Goal: Information Seeking & Learning: Stay updated

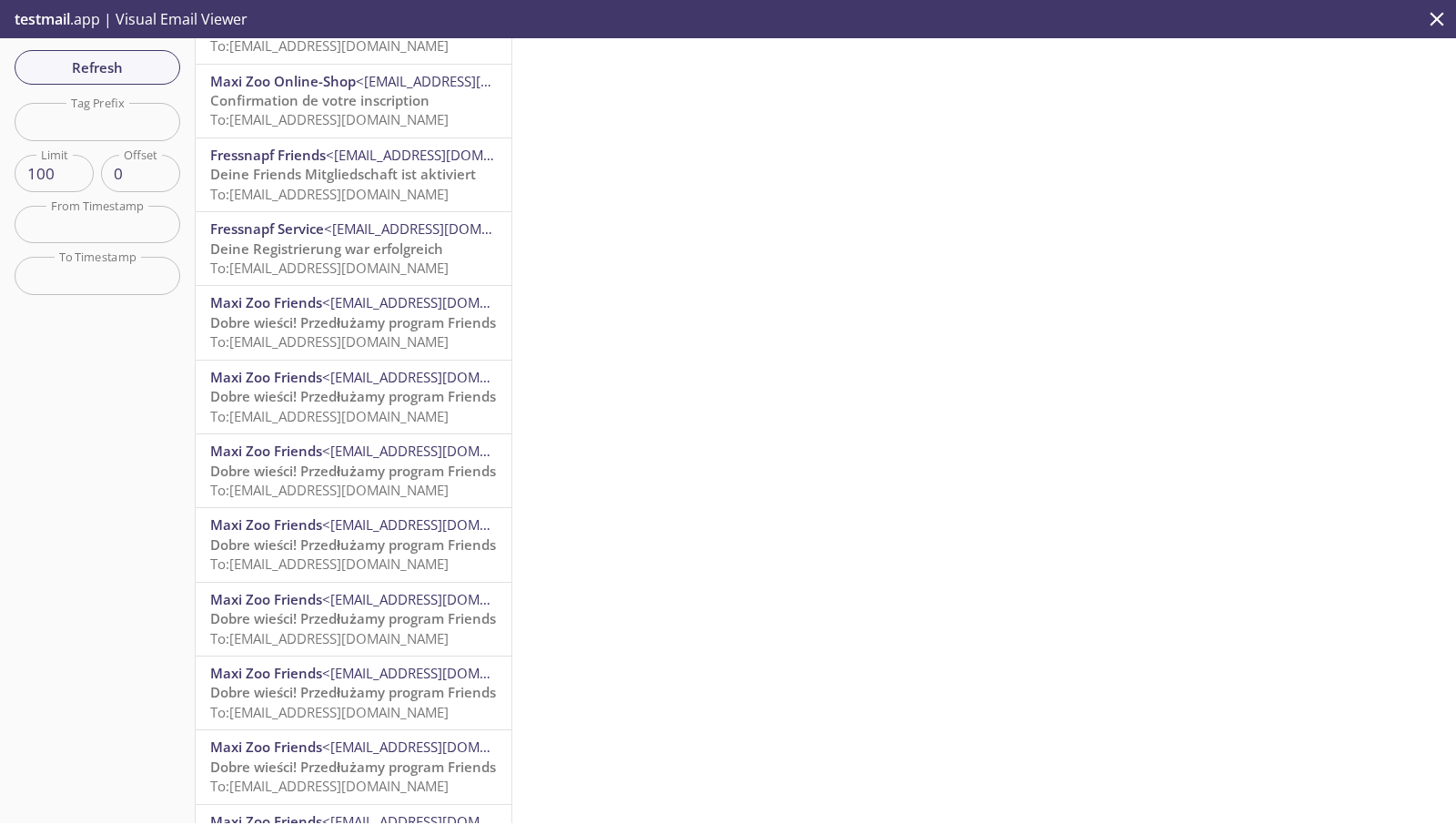
scroll to position [6671, 0]
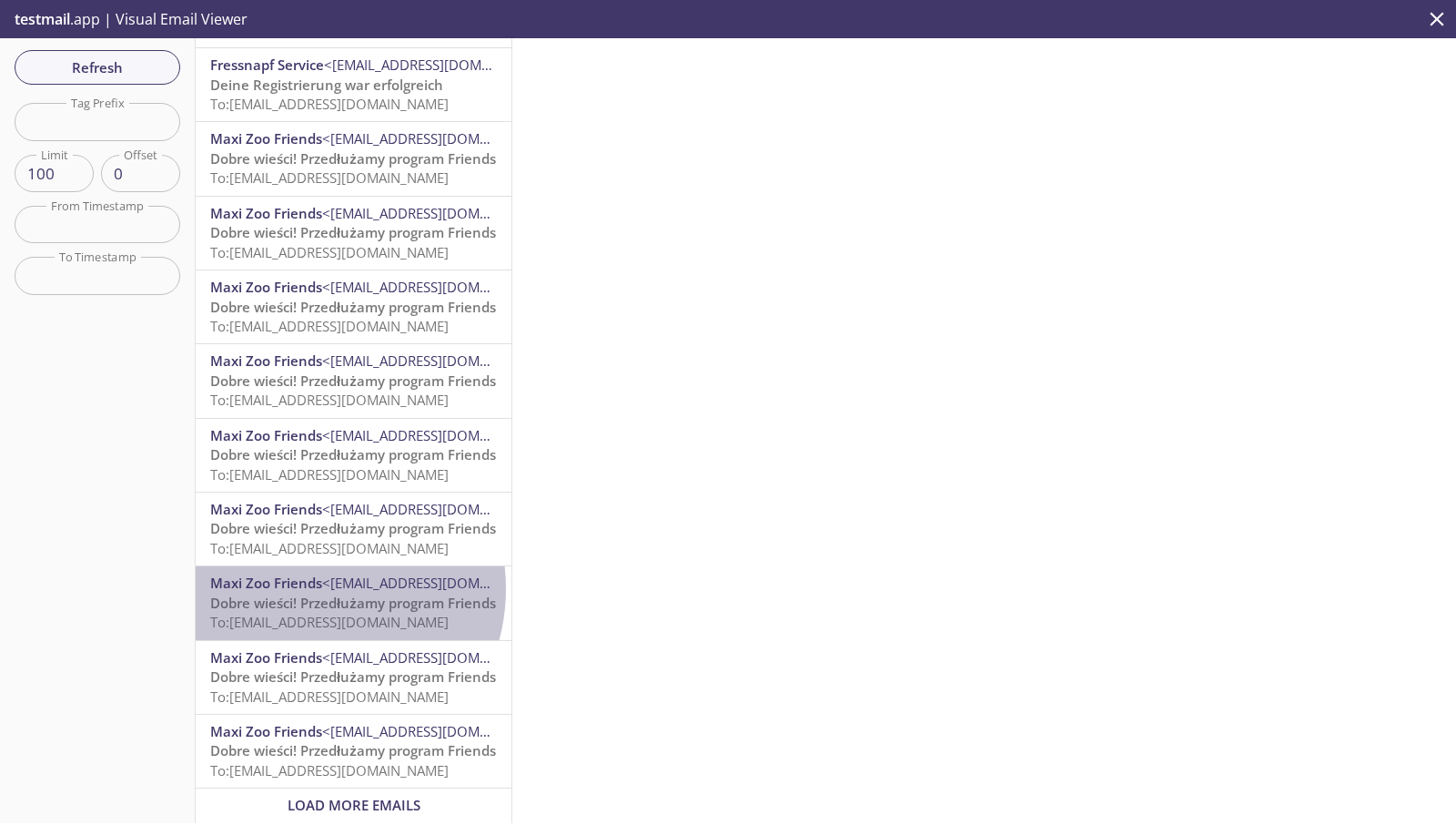
click at [306, 575] on span "Maxi Zoo Friends" at bounding box center [266, 583] width 111 height 18
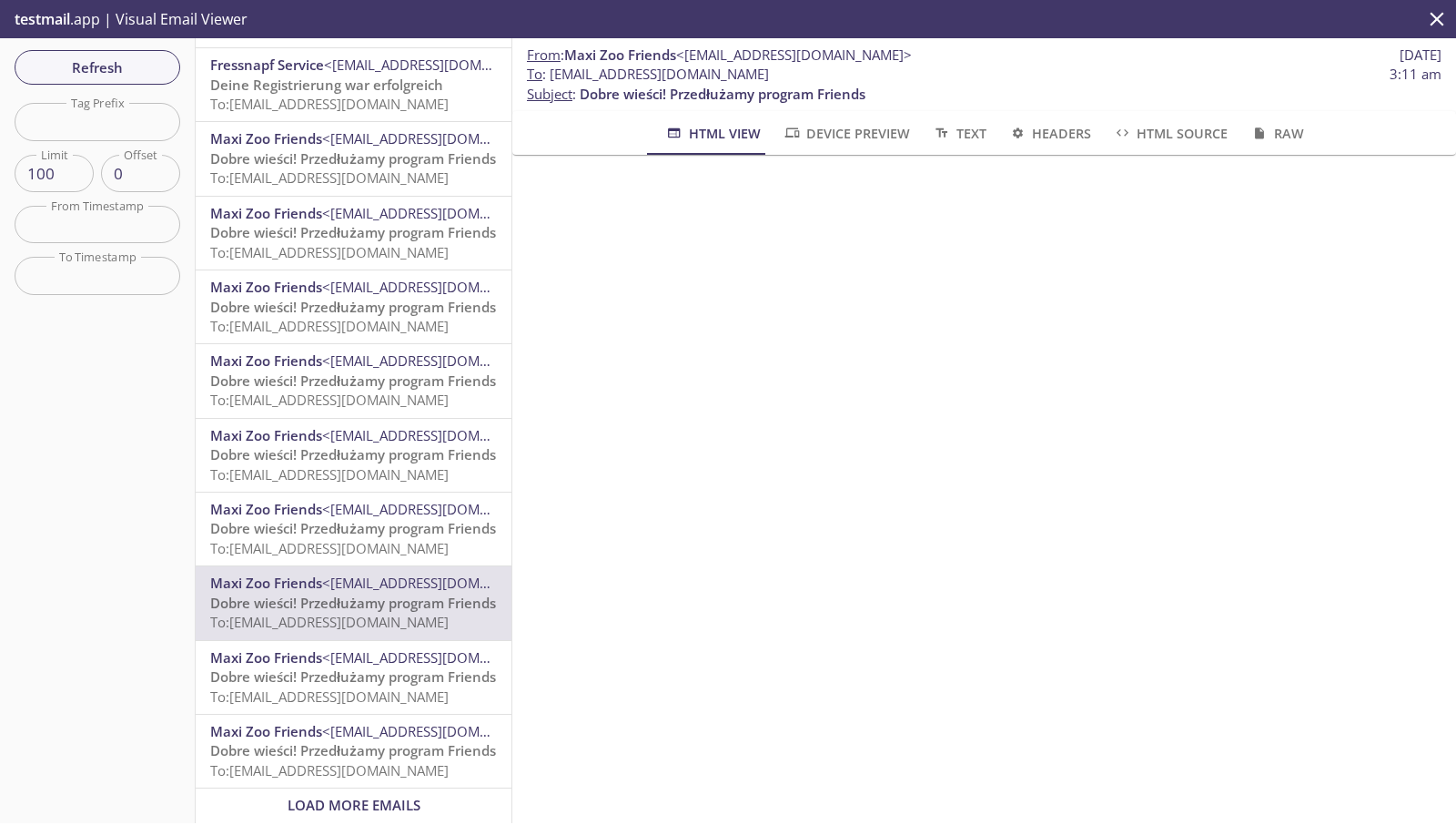
drag, startPoint x: 827, startPoint y: 78, endPoint x: 552, endPoint y: 77, distance: 275.0
click at [552, 77] on span "To : [EMAIL_ADDRESS][DOMAIN_NAME] 3:11 am" at bounding box center [984, 74] width 915 height 19
copy span "[EMAIL_ADDRESS][DOMAIN_NAME]"
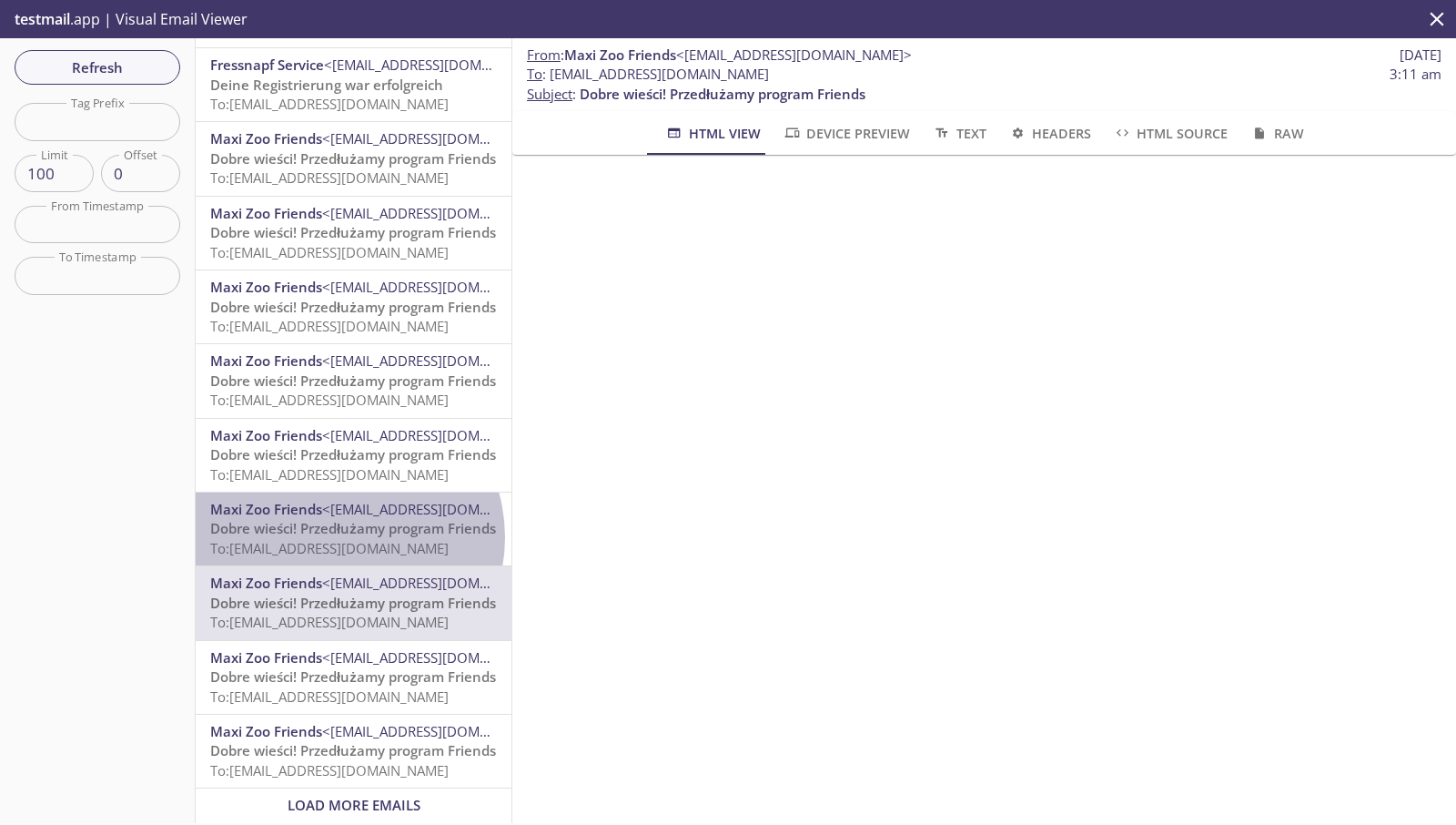
click at [338, 524] on span "Dobre wieści! Przedłużamy program Friends" at bounding box center [353, 528] width 285 height 18
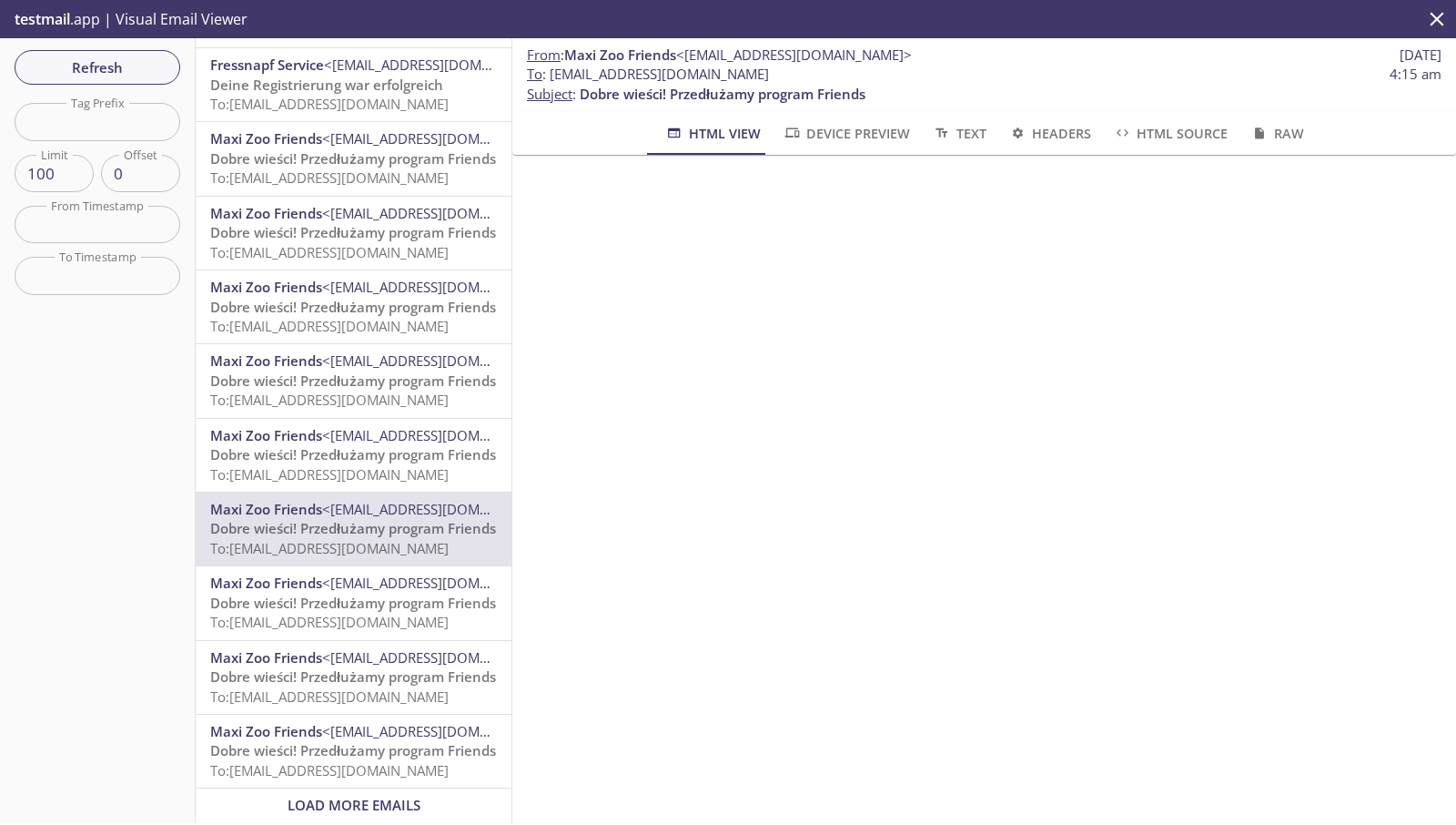
drag, startPoint x: 834, startPoint y: 79, endPoint x: 552, endPoint y: 82, distance: 282.0
click at [552, 82] on span "To : [EMAIL_ADDRESS][DOMAIN_NAME] 4:15 am" at bounding box center [984, 74] width 915 height 19
copy span "[EMAIL_ADDRESS][DOMAIN_NAME]"
click at [146, 65] on span "Refresh" at bounding box center [97, 67] width 136 height 24
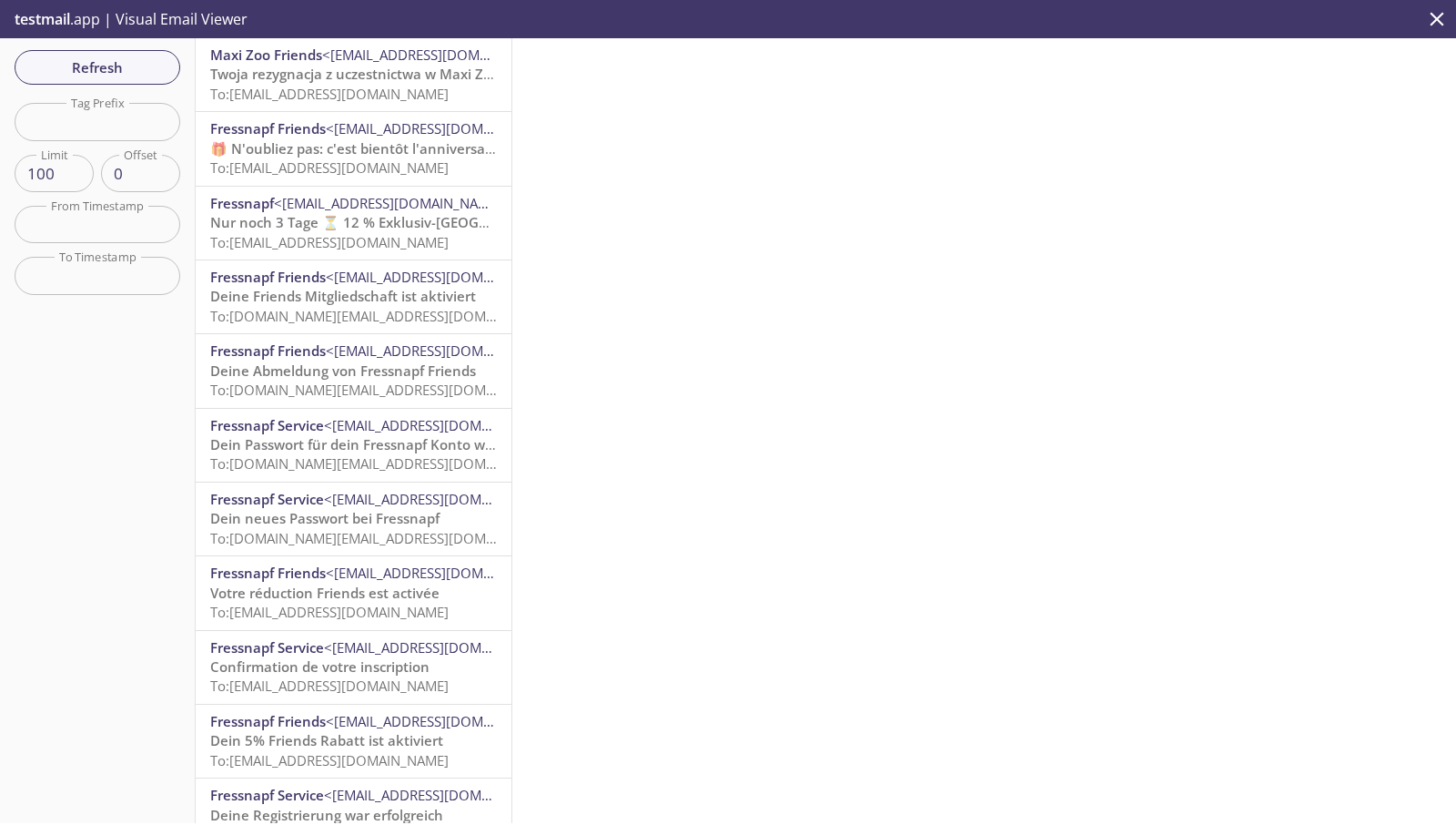
click at [371, 78] on span "Twoja rezygnacja z uczestnictwa w Maxi Zoo Friends" at bounding box center [381, 73] width 341 height 18
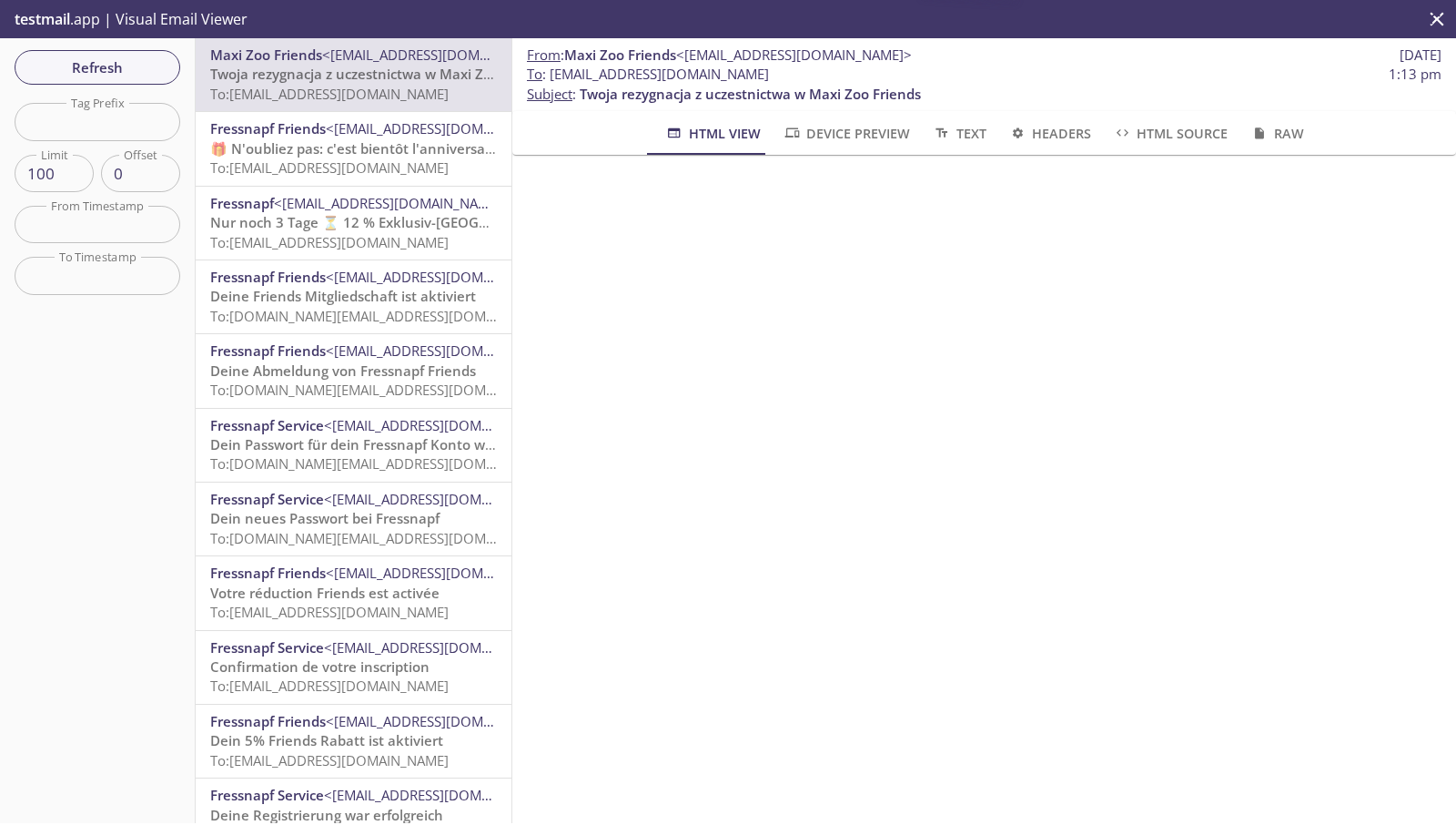
click at [371, 138] on span "<[EMAIL_ADDRESS][DOMAIN_NAME]>" at bounding box center [443, 128] width 235 height 18
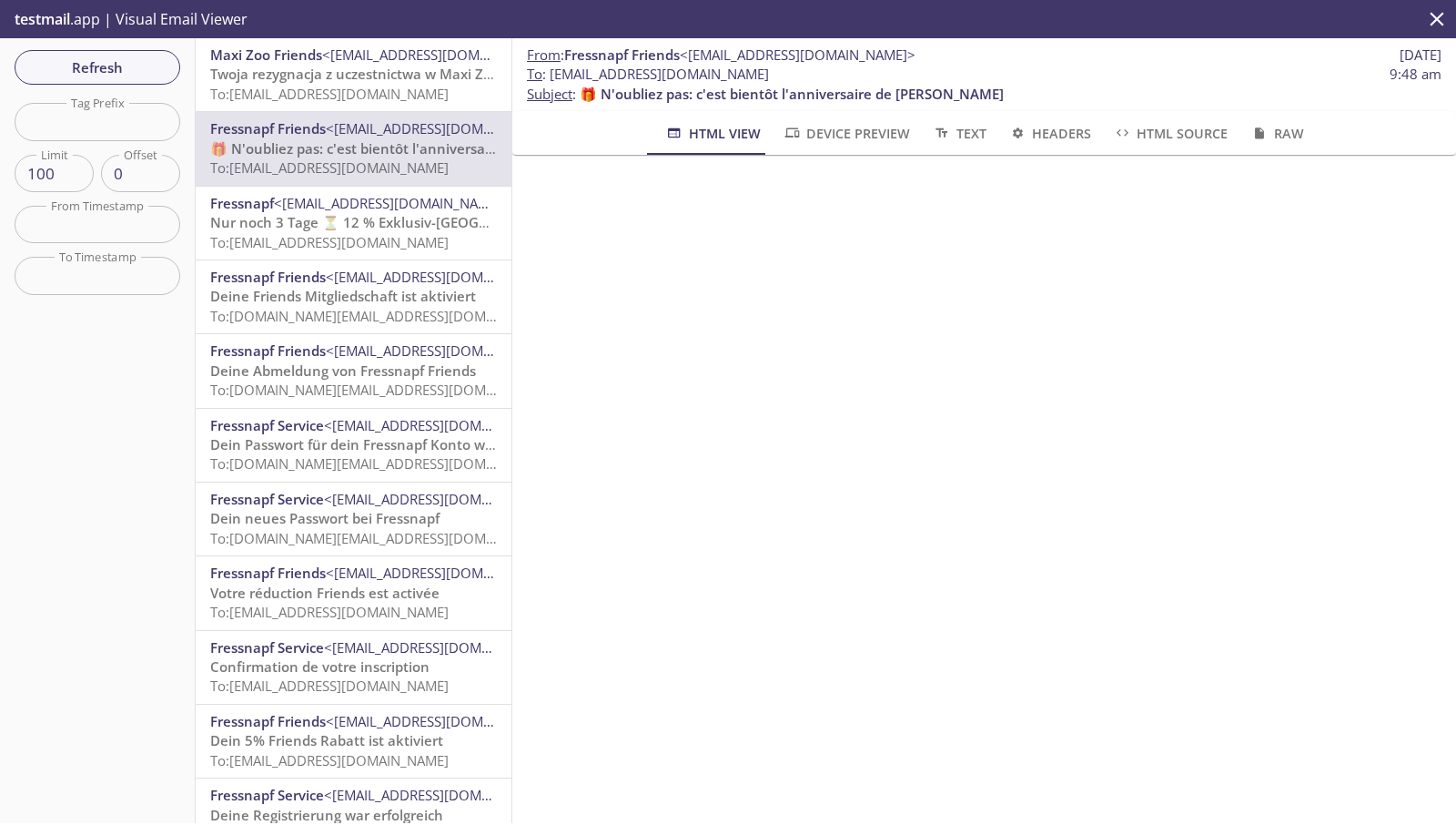
scroll to position [96, 0]
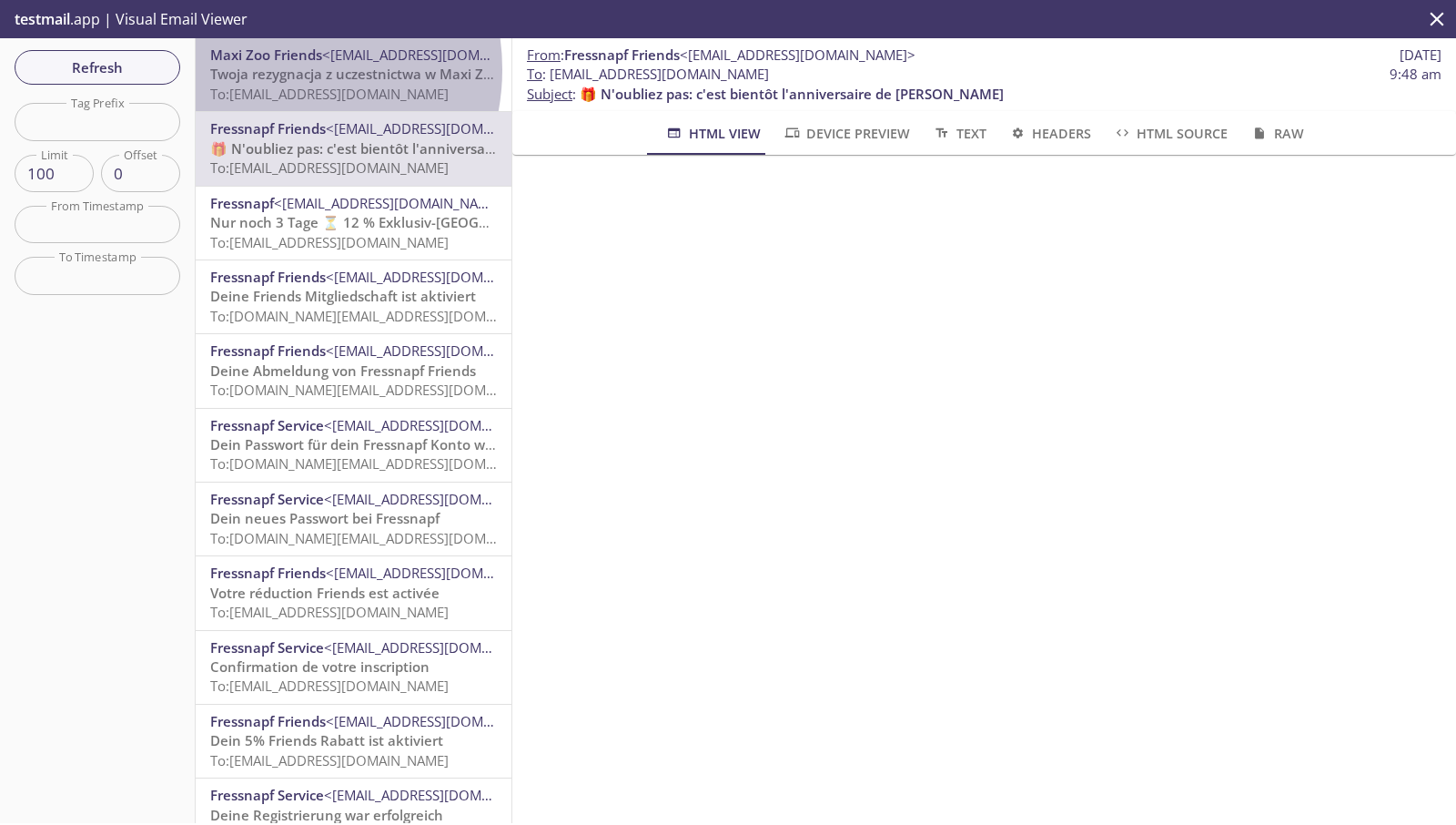
click at [271, 69] on span "Twoja rezygnacja z uczestnictwa w Maxi Zoo Friends" at bounding box center [381, 73] width 341 height 18
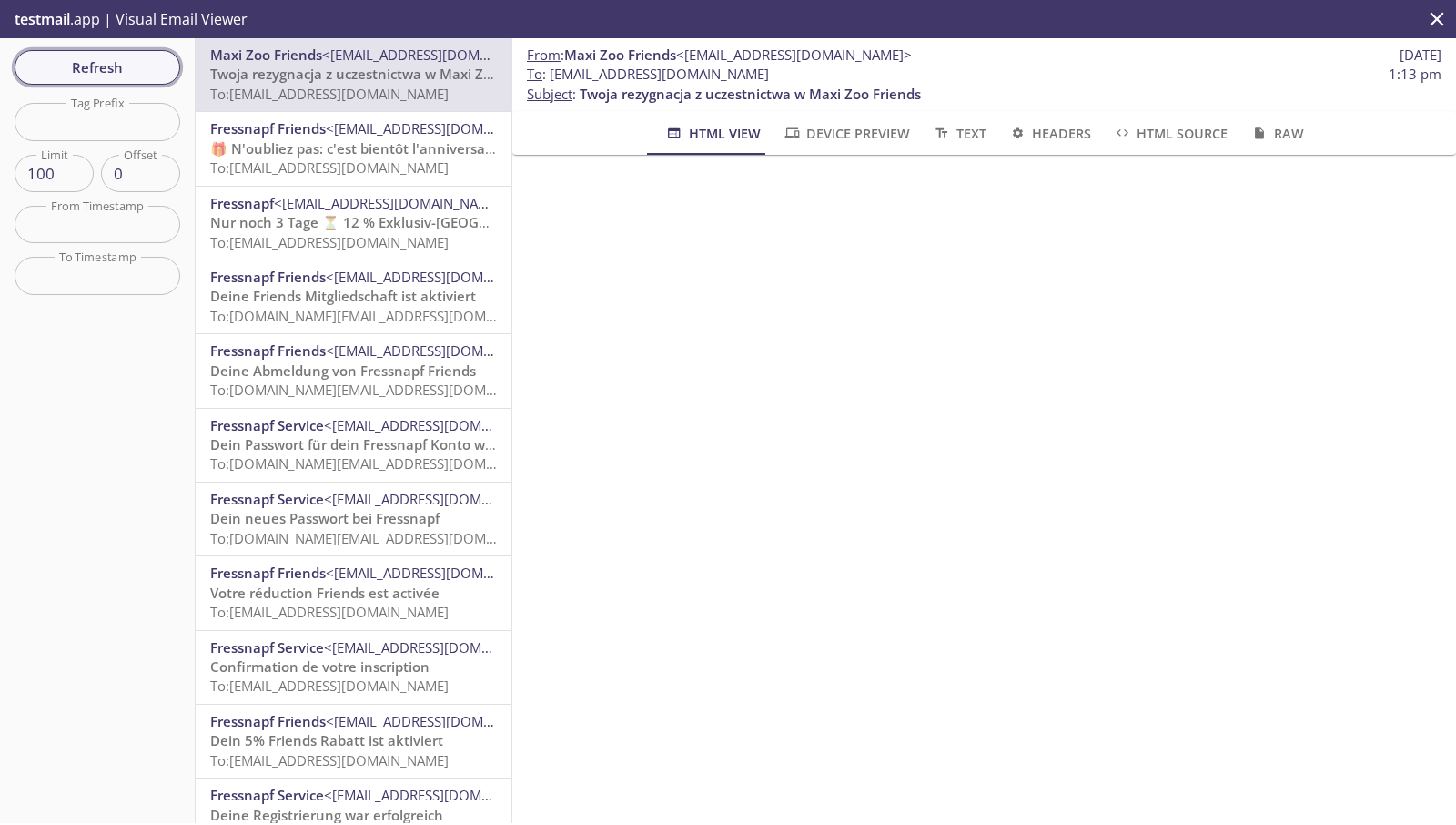
click at [157, 61] on span "Refresh" at bounding box center [97, 67] width 136 height 24
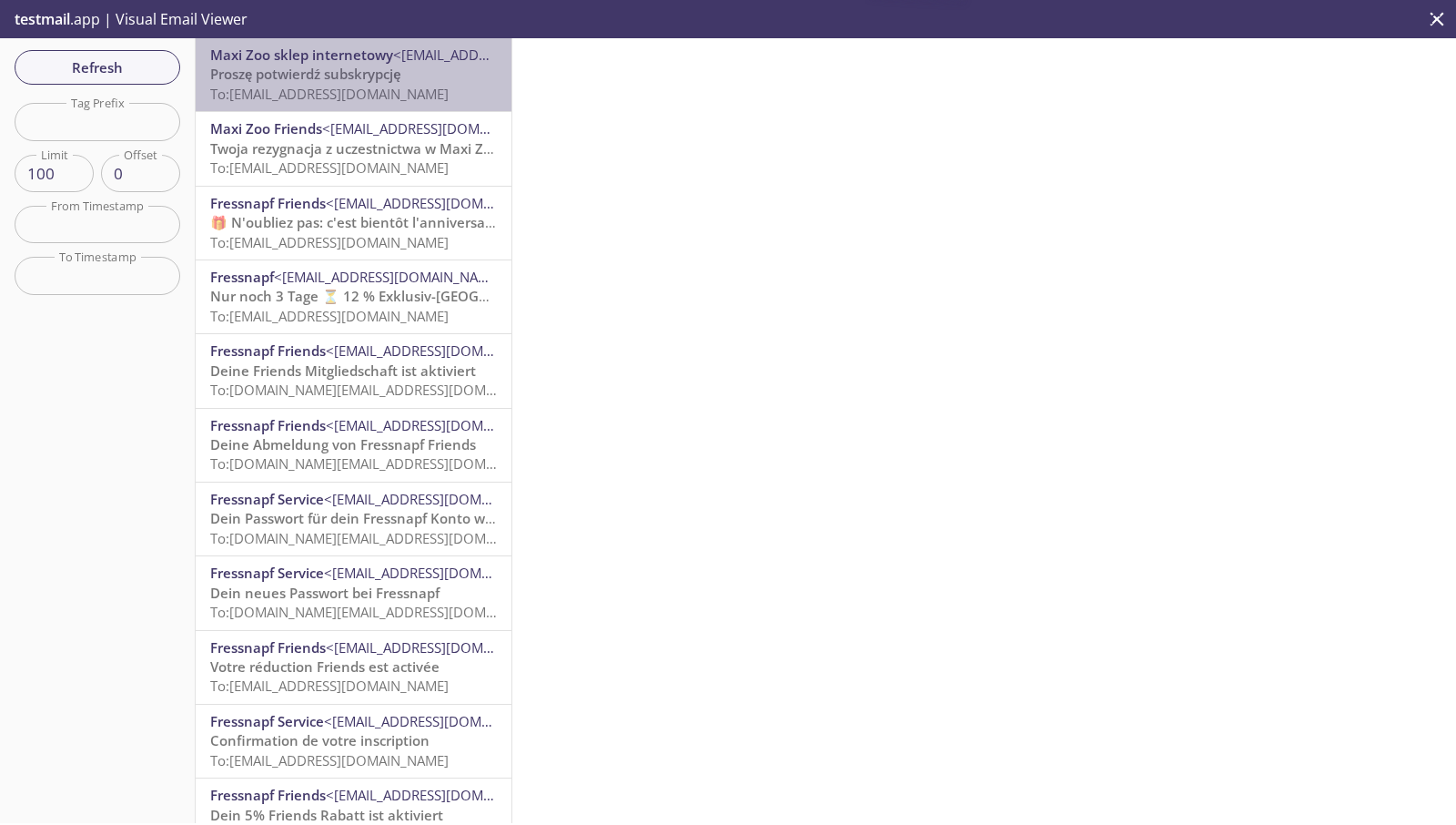
click at [371, 105] on div "Maxi Zoo sklep internetowy <[EMAIL_ADDRESS][DOMAIN_NAME]> Proszę potwierdź subs…" at bounding box center [354, 75] width 316 height 73
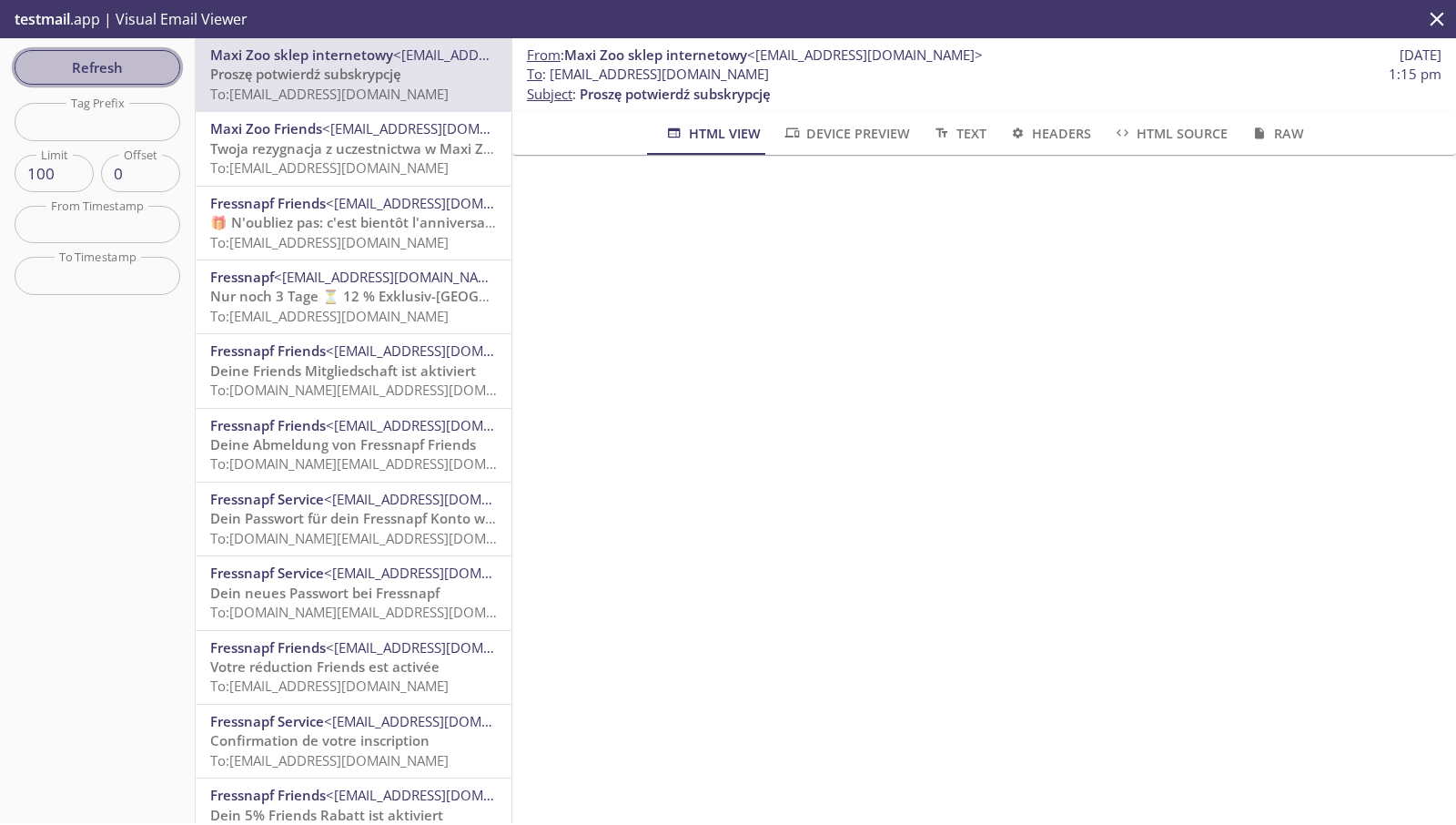
click at [147, 66] on span "Refresh" at bounding box center [97, 67] width 136 height 24
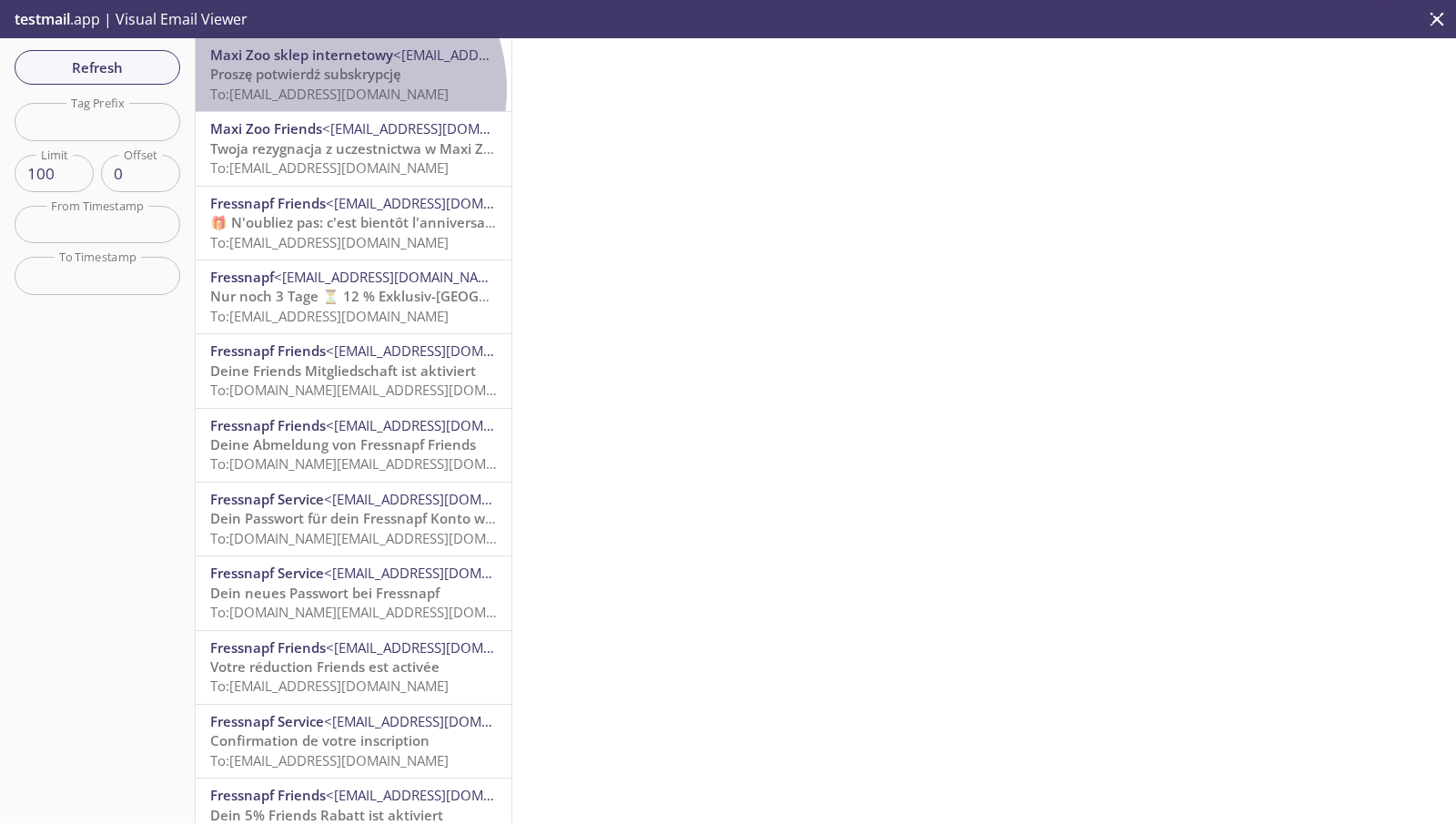
click at [335, 89] on span "To: [EMAIL_ADDRESS][DOMAIN_NAME]" at bounding box center [330, 93] width 238 height 18
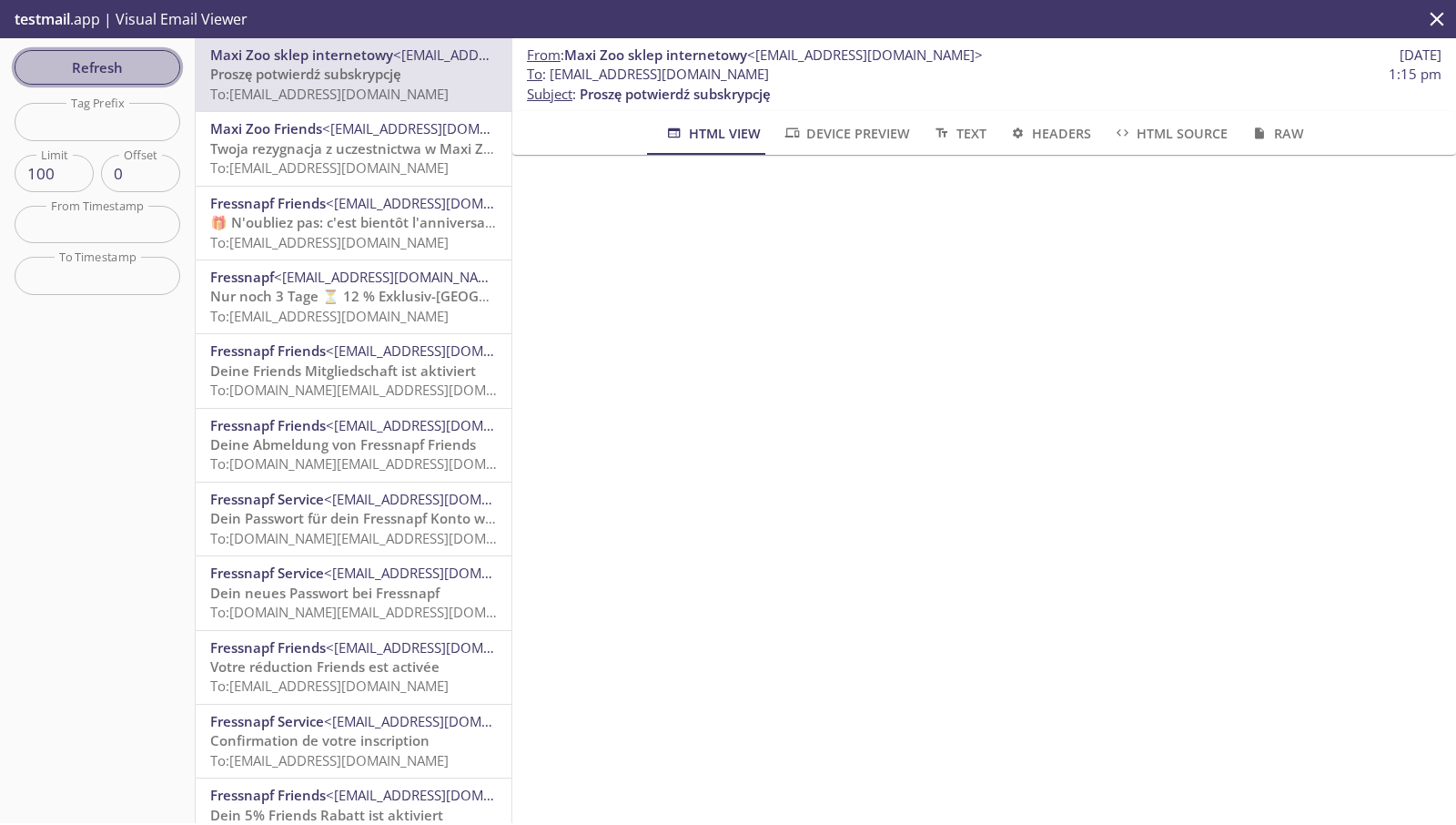
click at [131, 71] on span "Refresh" at bounding box center [97, 67] width 136 height 24
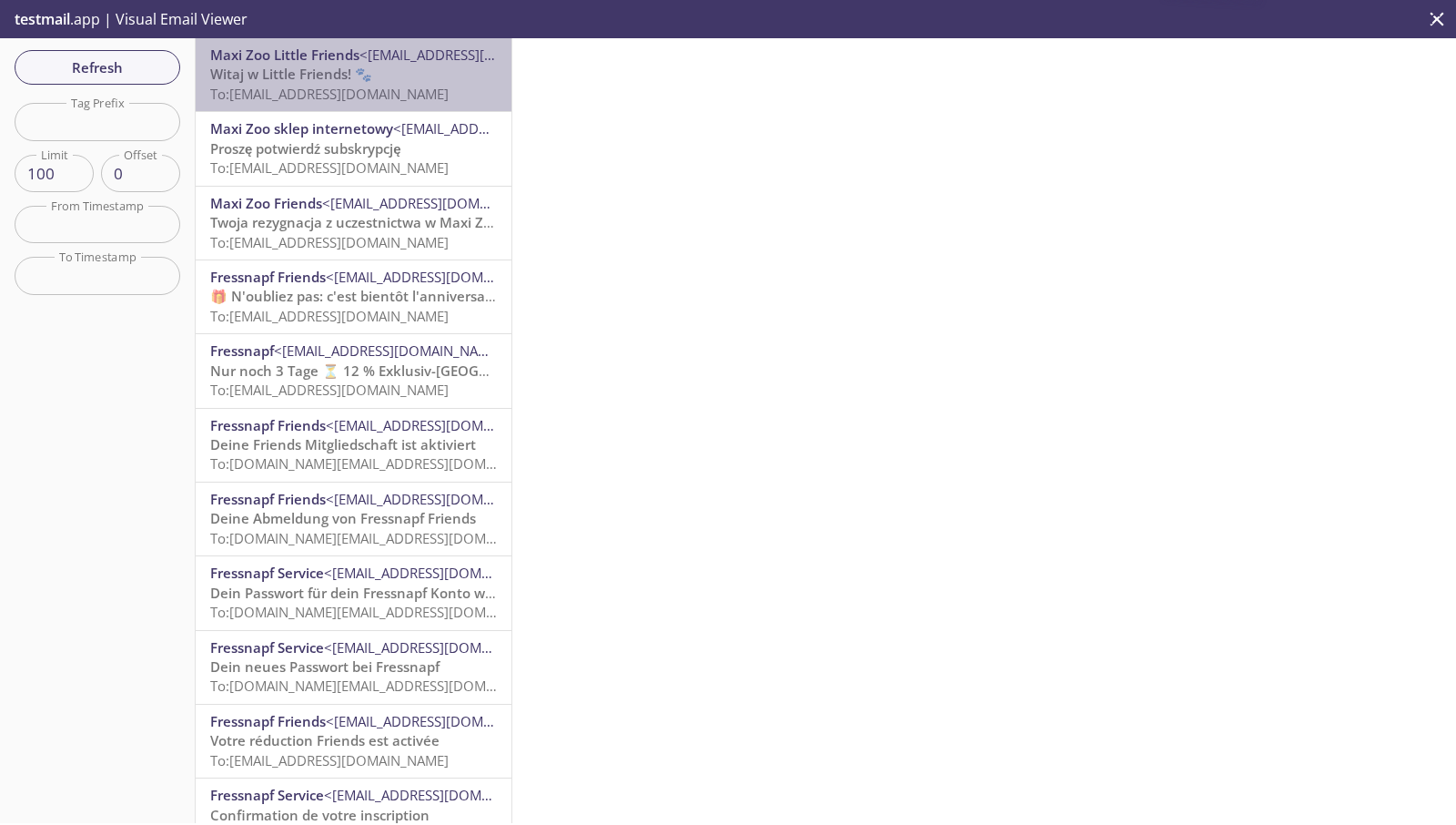
click at [368, 88] on span "To: [EMAIL_ADDRESS][DOMAIN_NAME]" at bounding box center [330, 93] width 238 height 18
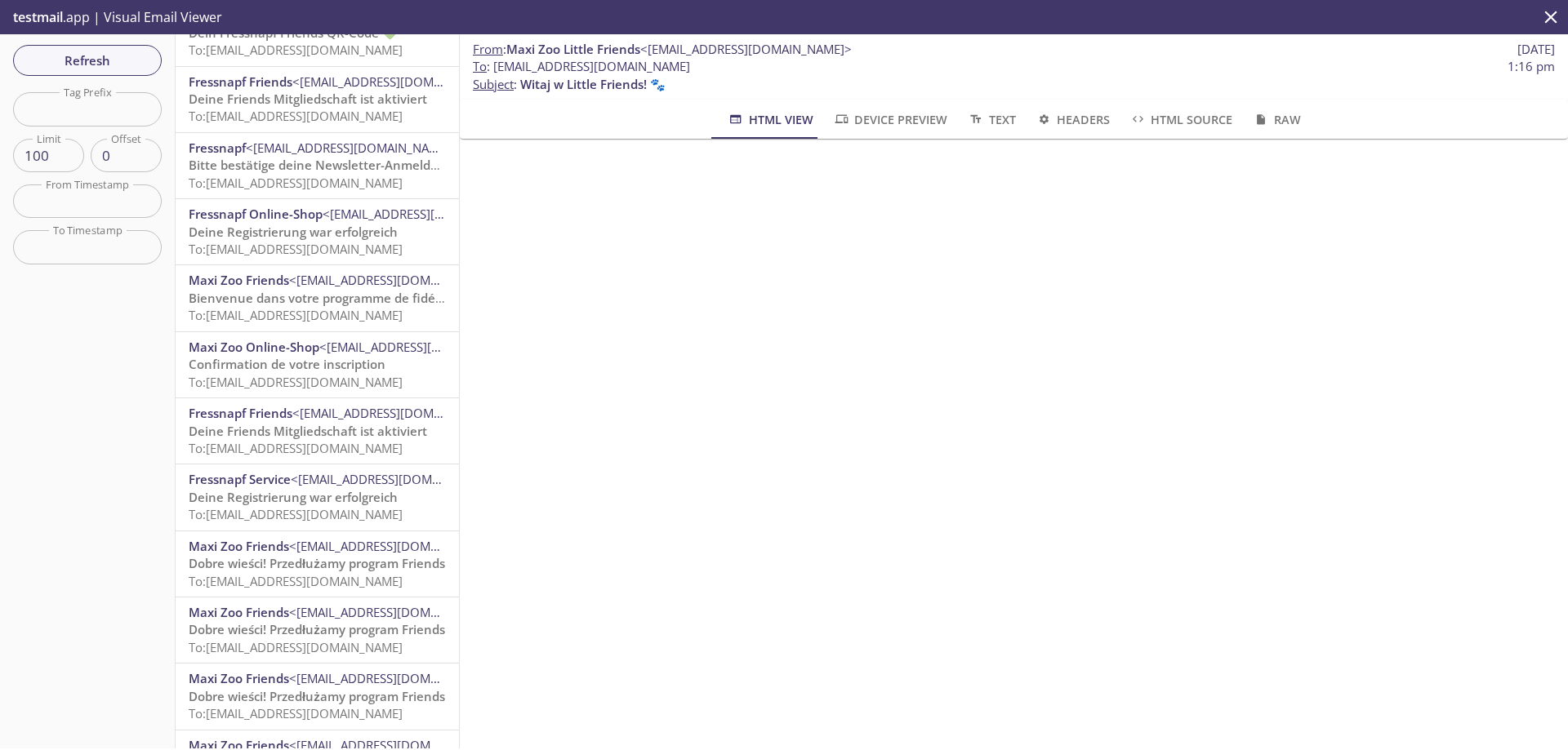
scroll to position [5809, 0]
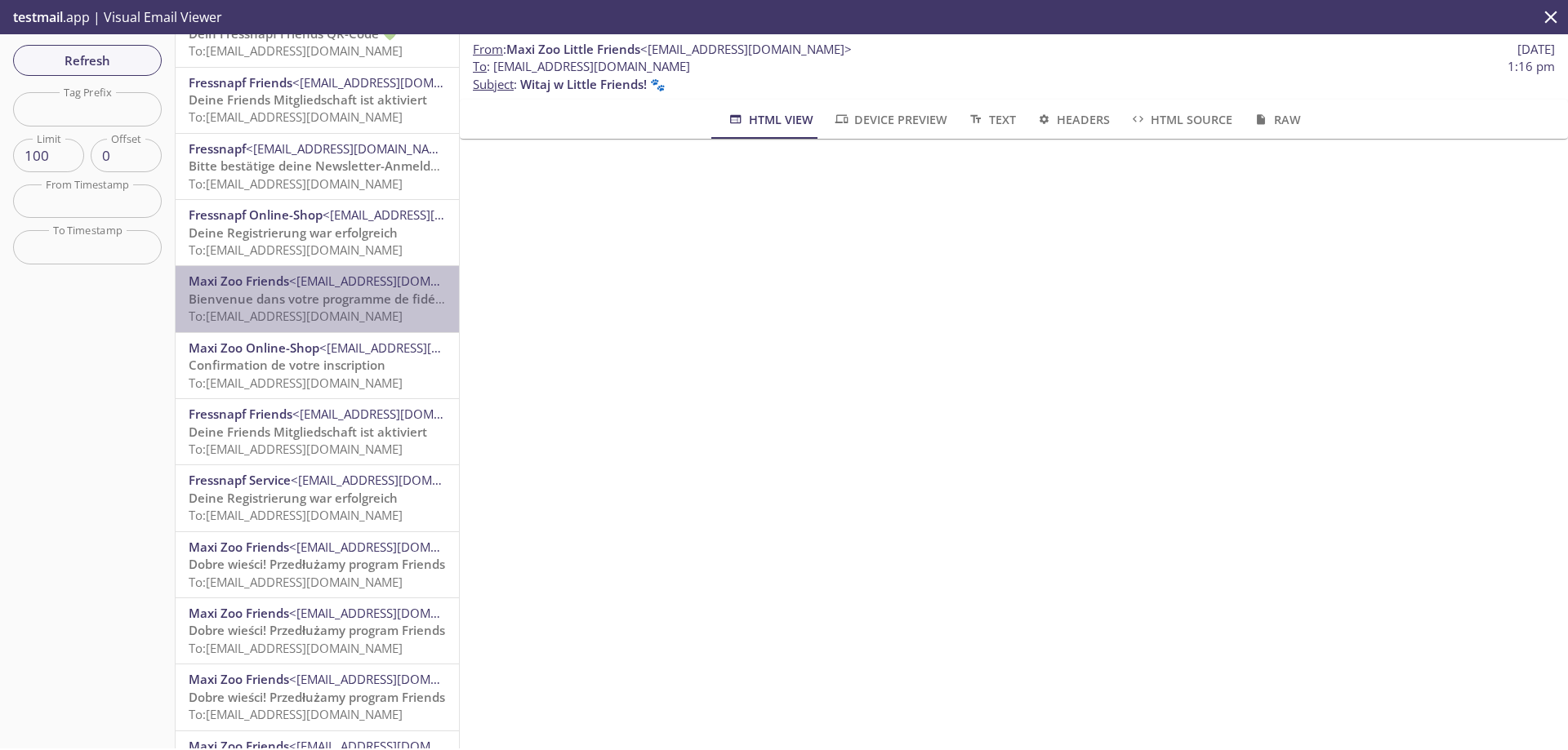
click at [320, 303] on span "Bienvenue dans votre programme de fidélité Friends" at bounding box center [345, 298] width 312 height 16
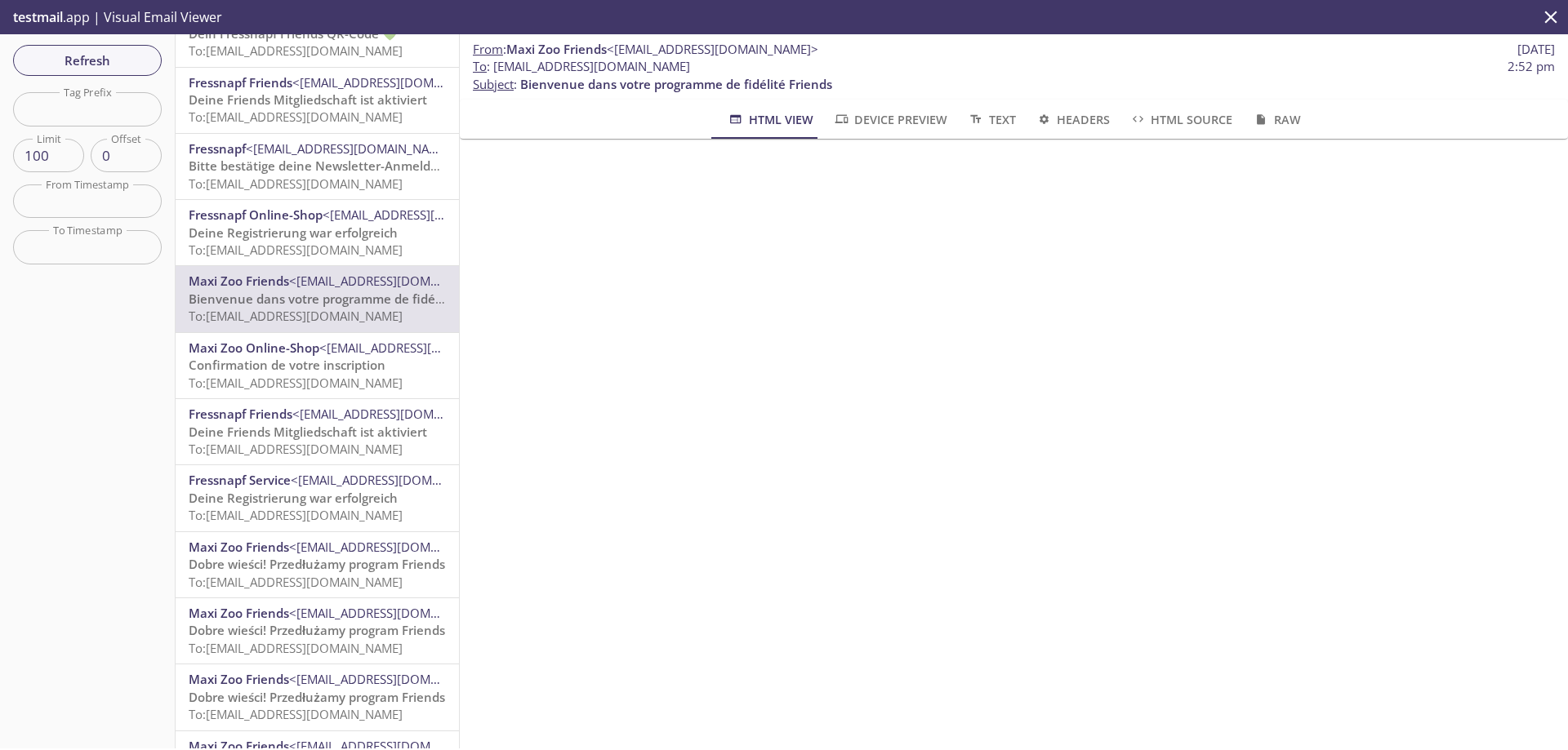
drag, startPoint x: 754, startPoint y: 65, endPoint x: 537, endPoint y: 66, distance: 217.0
drag, startPoint x: 537, startPoint y: 66, endPoint x: 735, endPoint y: 60, distance: 198.1
click at [735, 60] on span "To : [EMAIL_ADDRESS][DOMAIN_NAME] 2:52 pm" at bounding box center [1013, 66] width 1082 height 17
copy span "[EMAIL_ADDRESS][DOMAIN_NAME]"
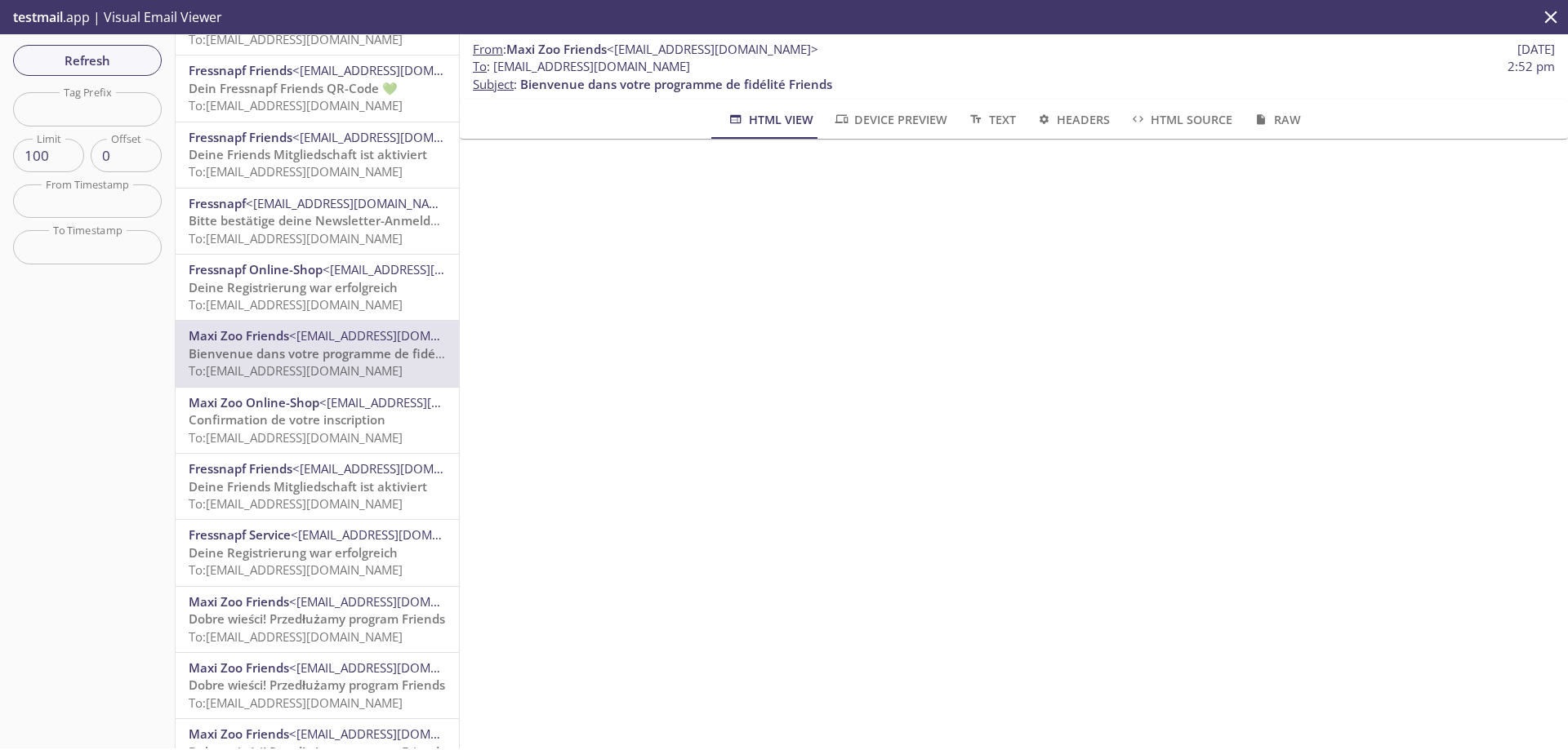
scroll to position [5749, 0]
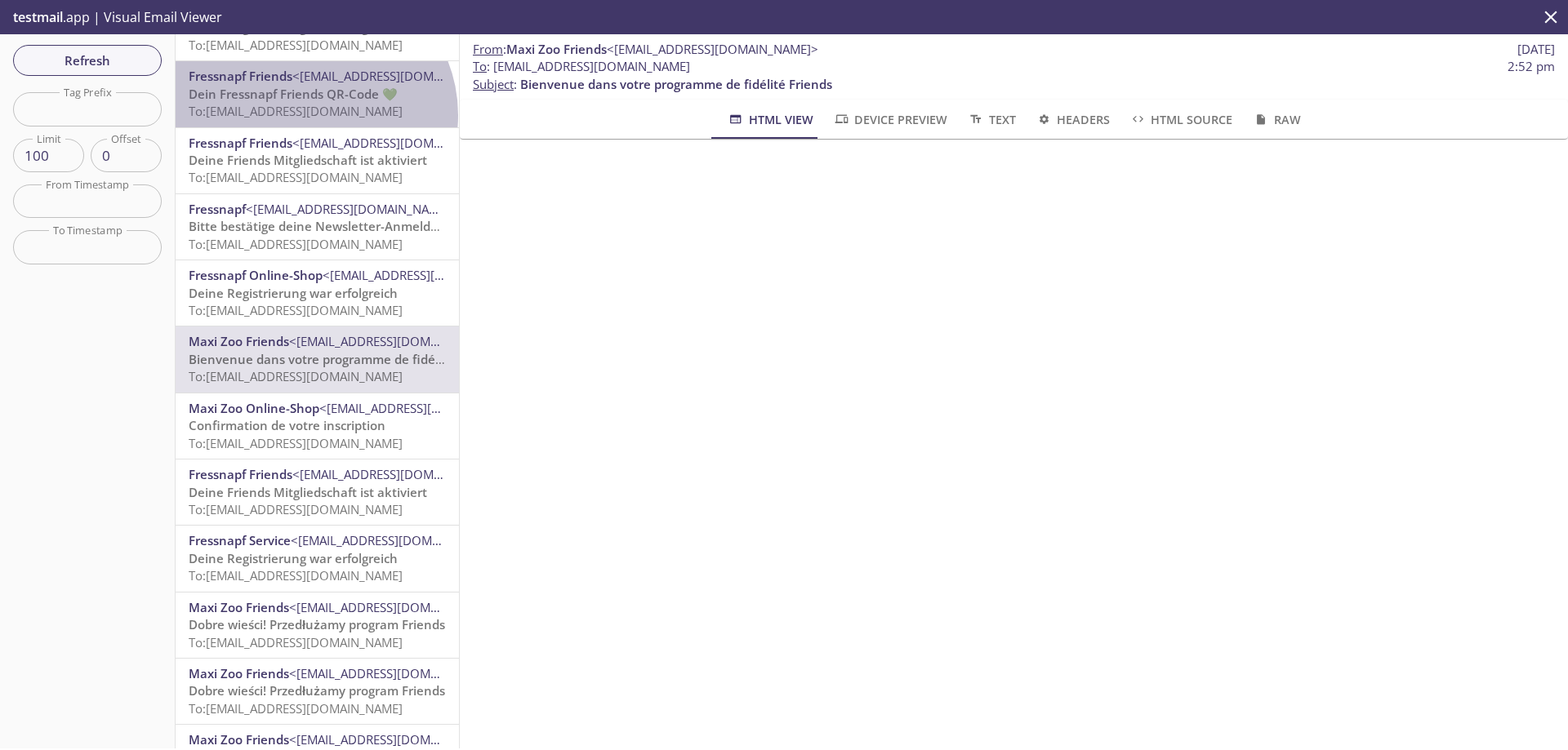
click at [311, 116] on span "To: [EMAIL_ADDRESS][DOMAIN_NAME]" at bounding box center [296, 110] width 214 height 16
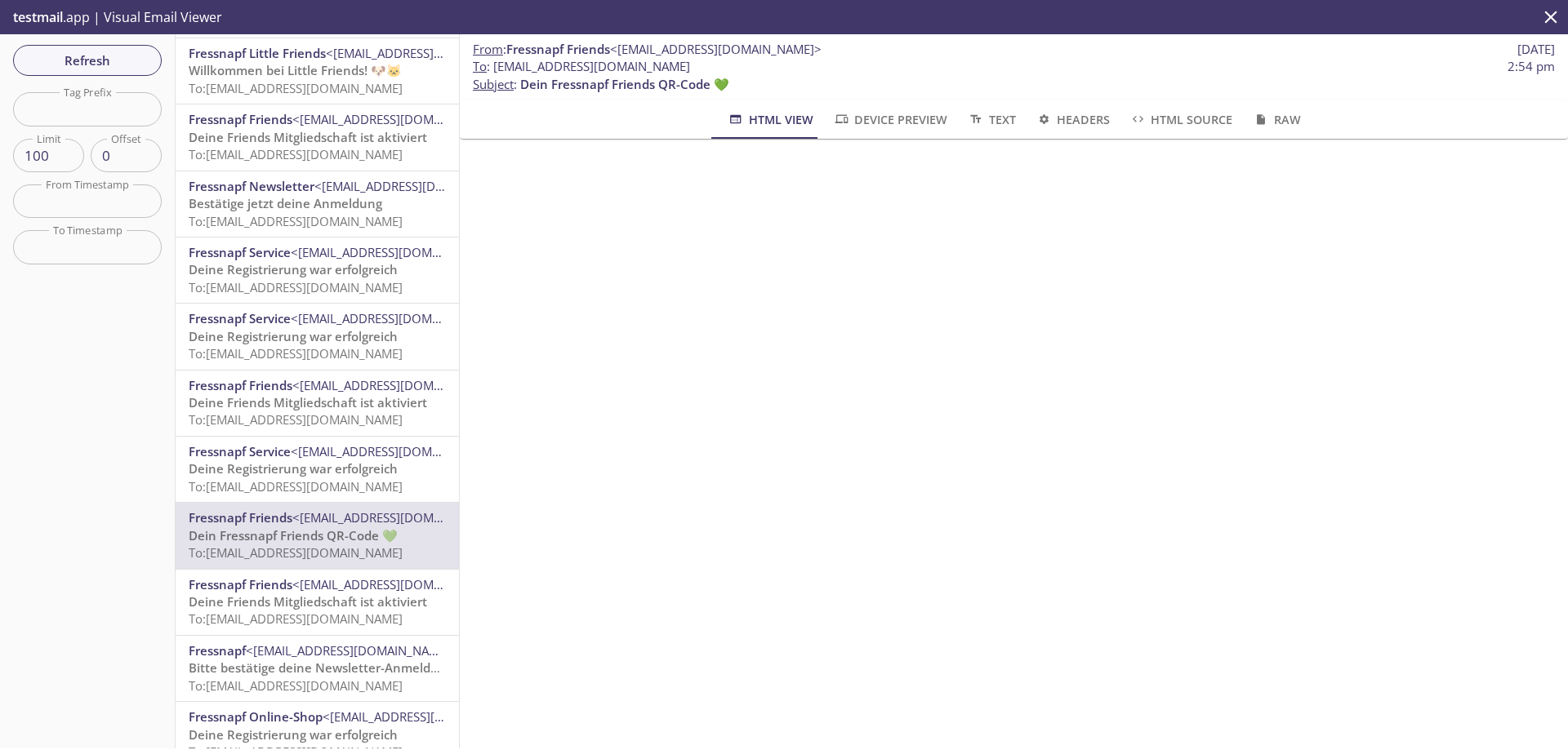
scroll to position [5305, 0]
drag, startPoint x: 689, startPoint y: 66, endPoint x: 495, endPoint y: 71, distance: 194.1
click at [495, 71] on span "To : [EMAIL_ADDRESS][DOMAIN_NAME] 2:54 pm" at bounding box center [1013, 66] width 1082 height 17
copy span "[EMAIL_ADDRESS][DOMAIN_NAME]"
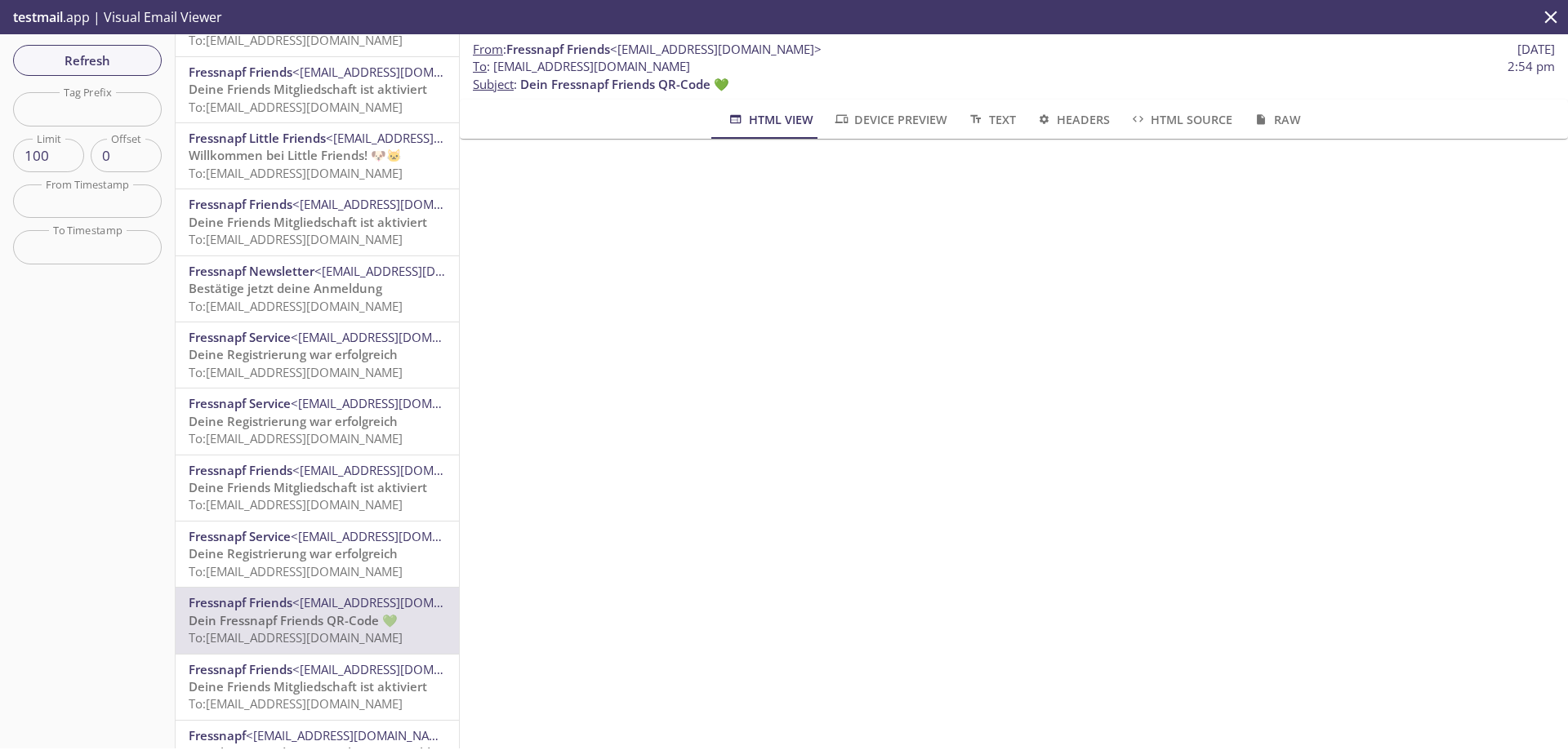
scroll to position [5222, 0]
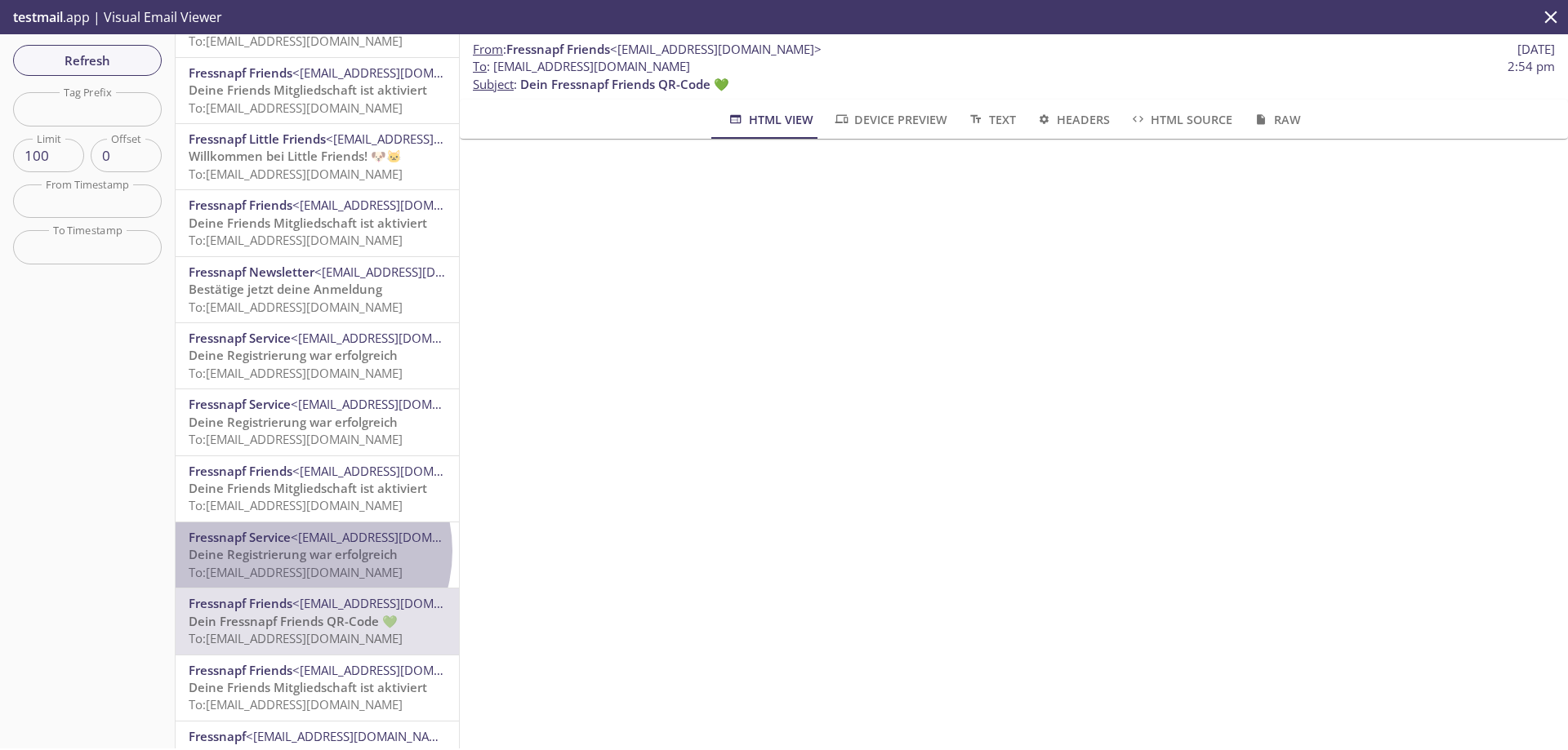
click at [301, 551] on span "Deine Registrierung war erfolgreich" at bounding box center [293, 554] width 209 height 16
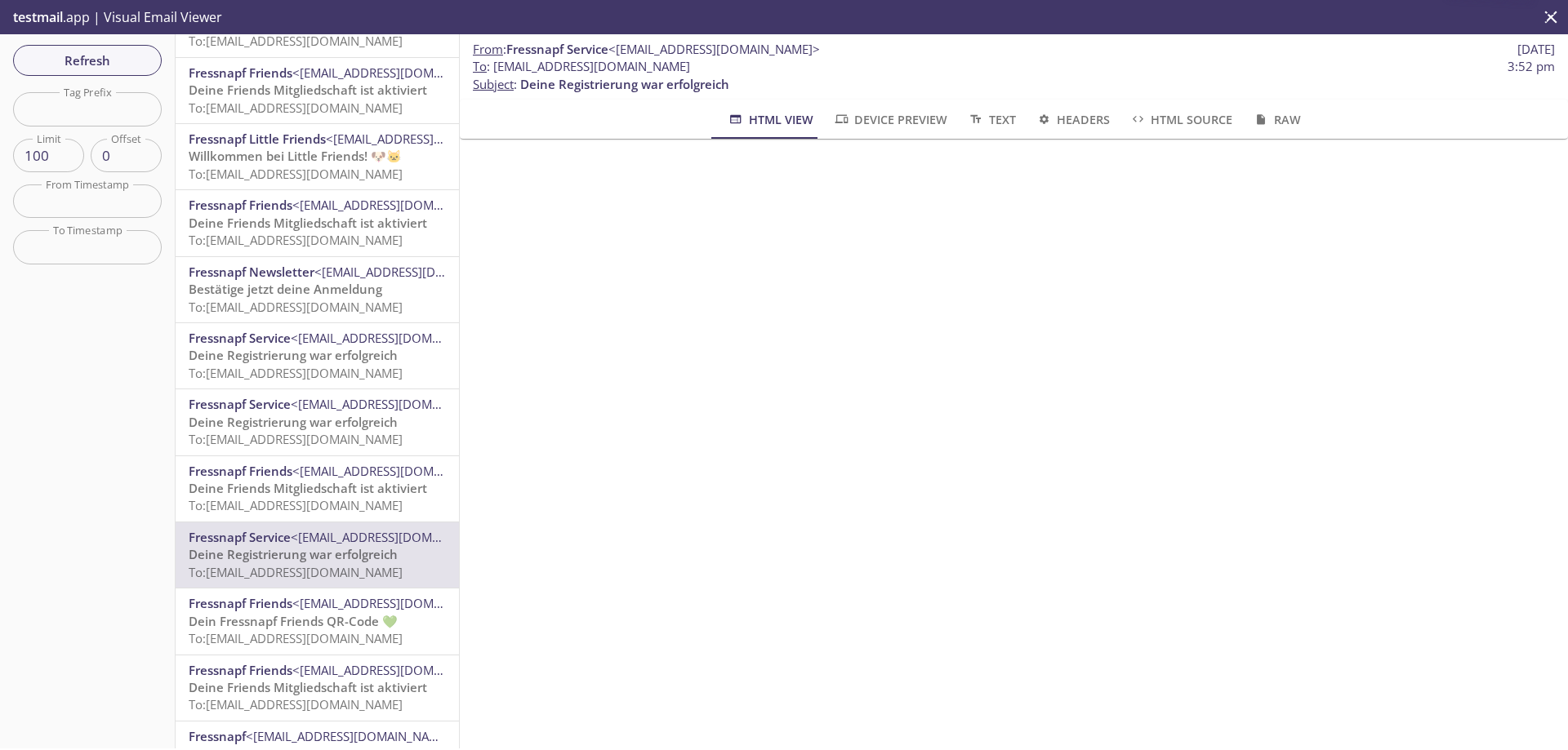
drag, startPoint x: 758, startPoint y: 70, endPoint x: 492, endPoint y: 70, distance: 266.0
click at [492, 70] on span "To : [EMAIL_ADDRESS][DOMAIN_NAME] 3:52 pm" at bounding box center [1013, 66] width 1082 height 17
copy span "[EMAIL_ADDRESS][DOMAIN_NAME]"
click at [332, 428] on span "Deine Registrierung war erfolgreich" at bounding box center [293, 422] width 209 height 16
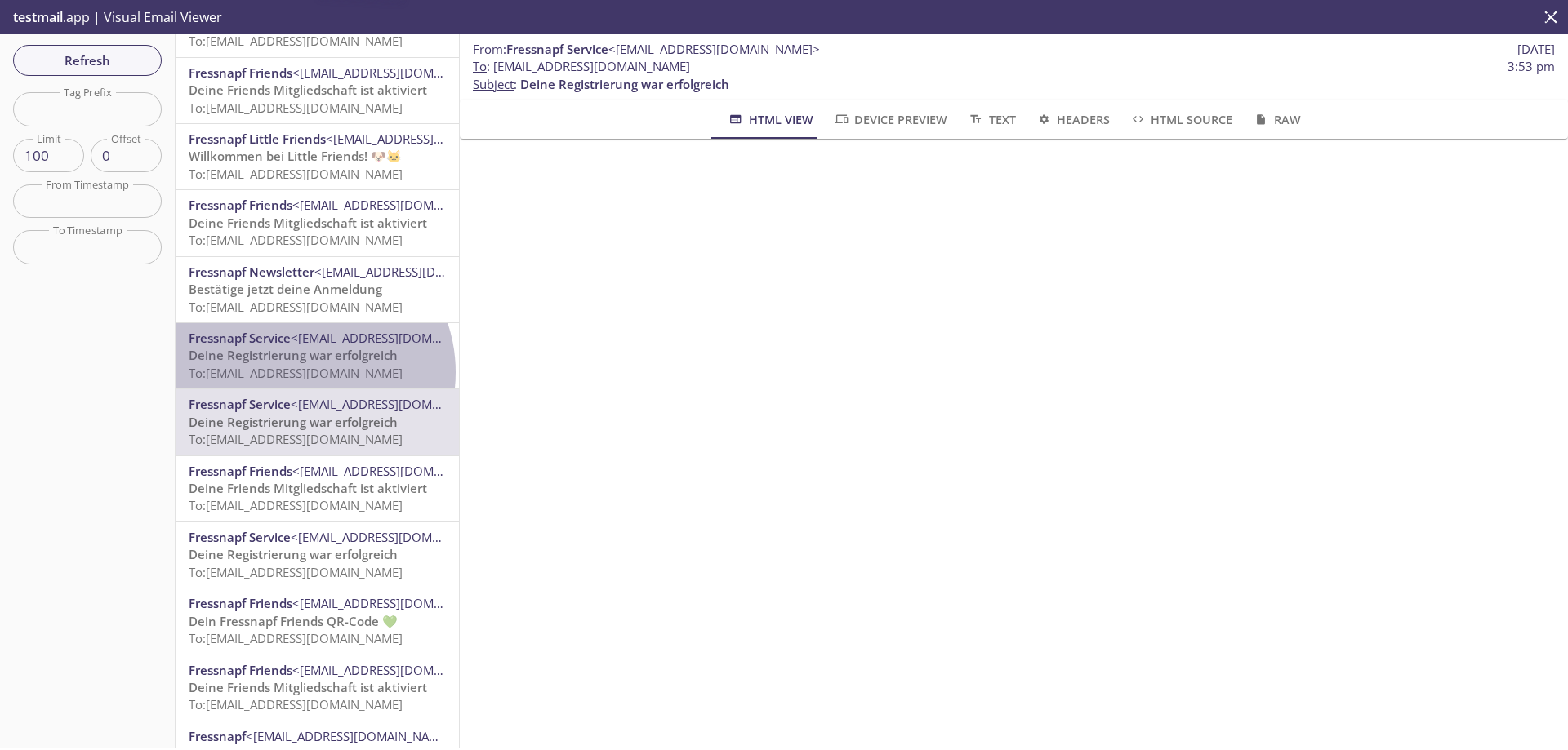
click at [301, 372] on span "To: [EMAIL_ADDRESS][DOMAIN_NAME]" at bounding box center [296, 372] width 214 height 16
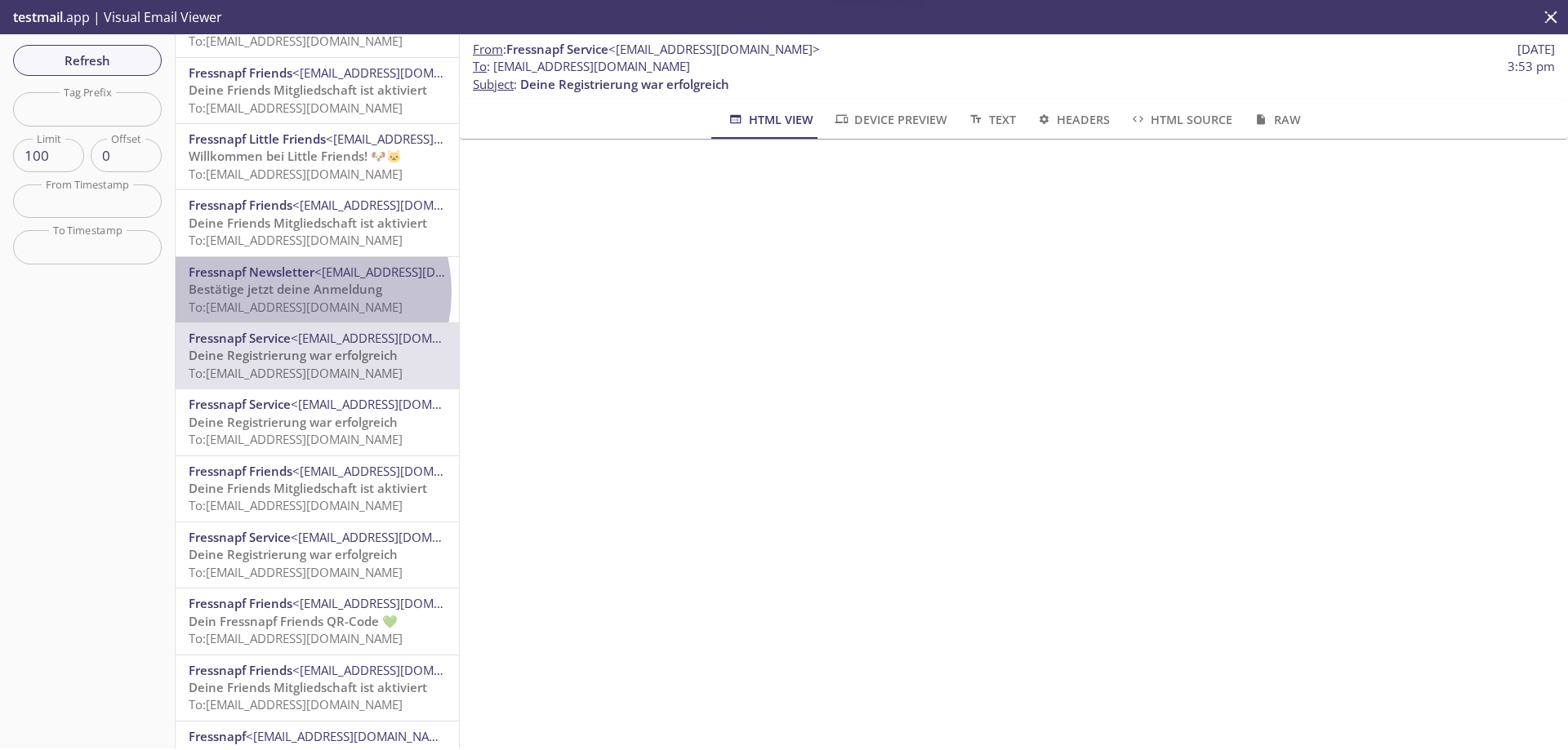
click at [292, 292] on span "Bestätige jetzt deine Anmeldung" at bounding box center [285, 289] width 193 height 16
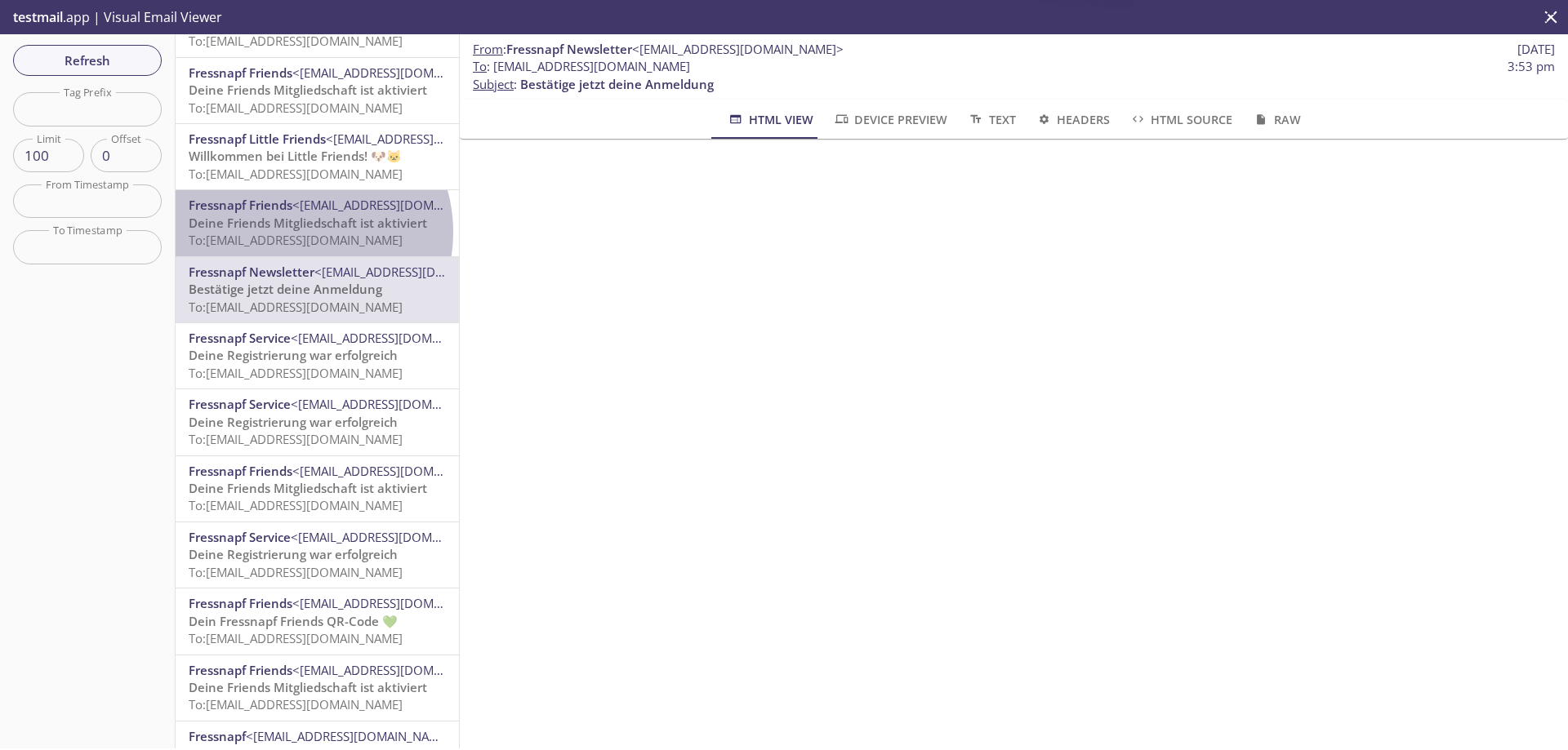
click at [299, 232] on span "To: [EMAIL_ADDRESS][DOMAIN_NAME]" at bounding box center [296, 240] width 214 height 16
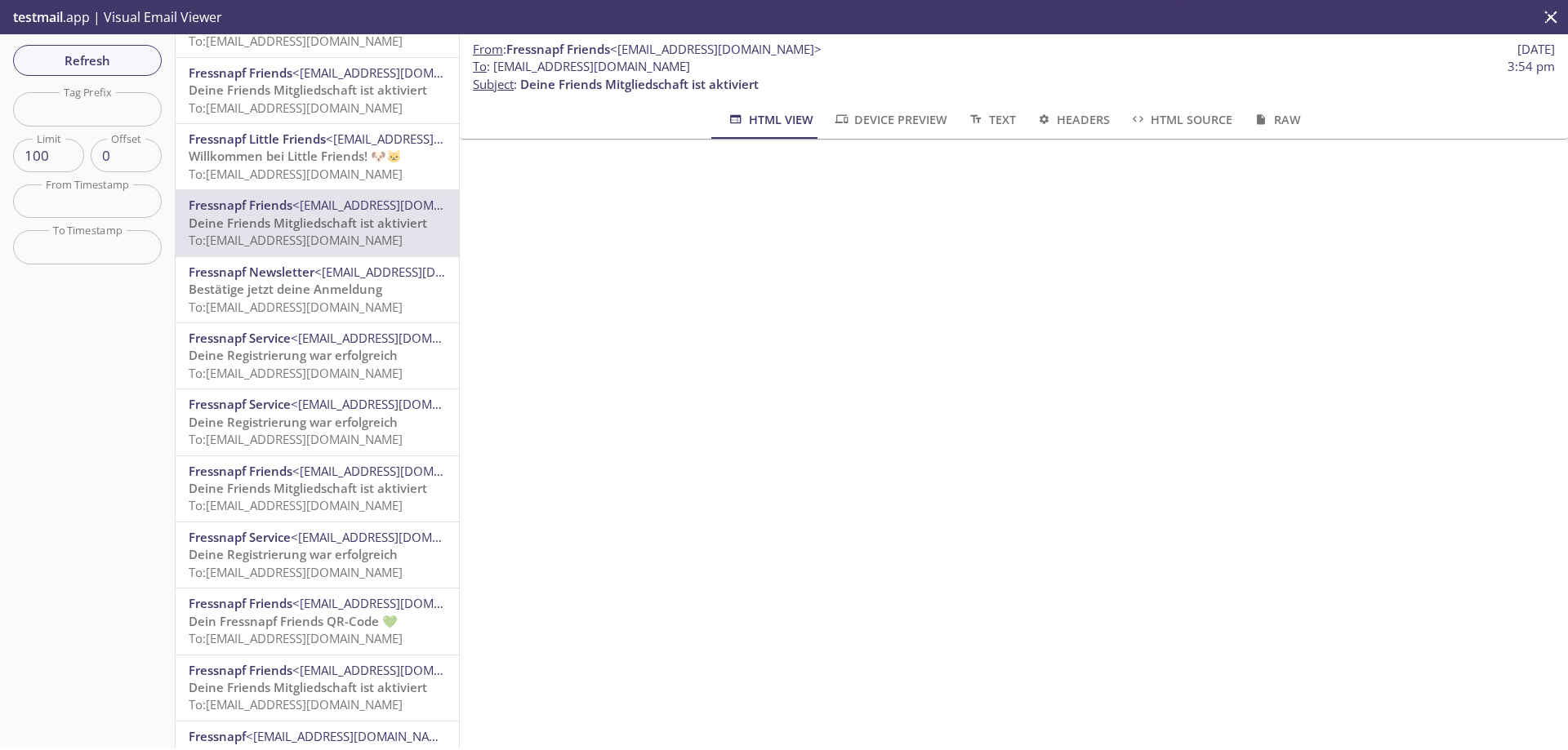
click at [310, 497] on p "Deine Friends Mitgliedschaft ist aktiviert To: [EMAIL_ADDRESS][DOMAIN_NAME]" at bounding box center [317, 497] width 257 height 35
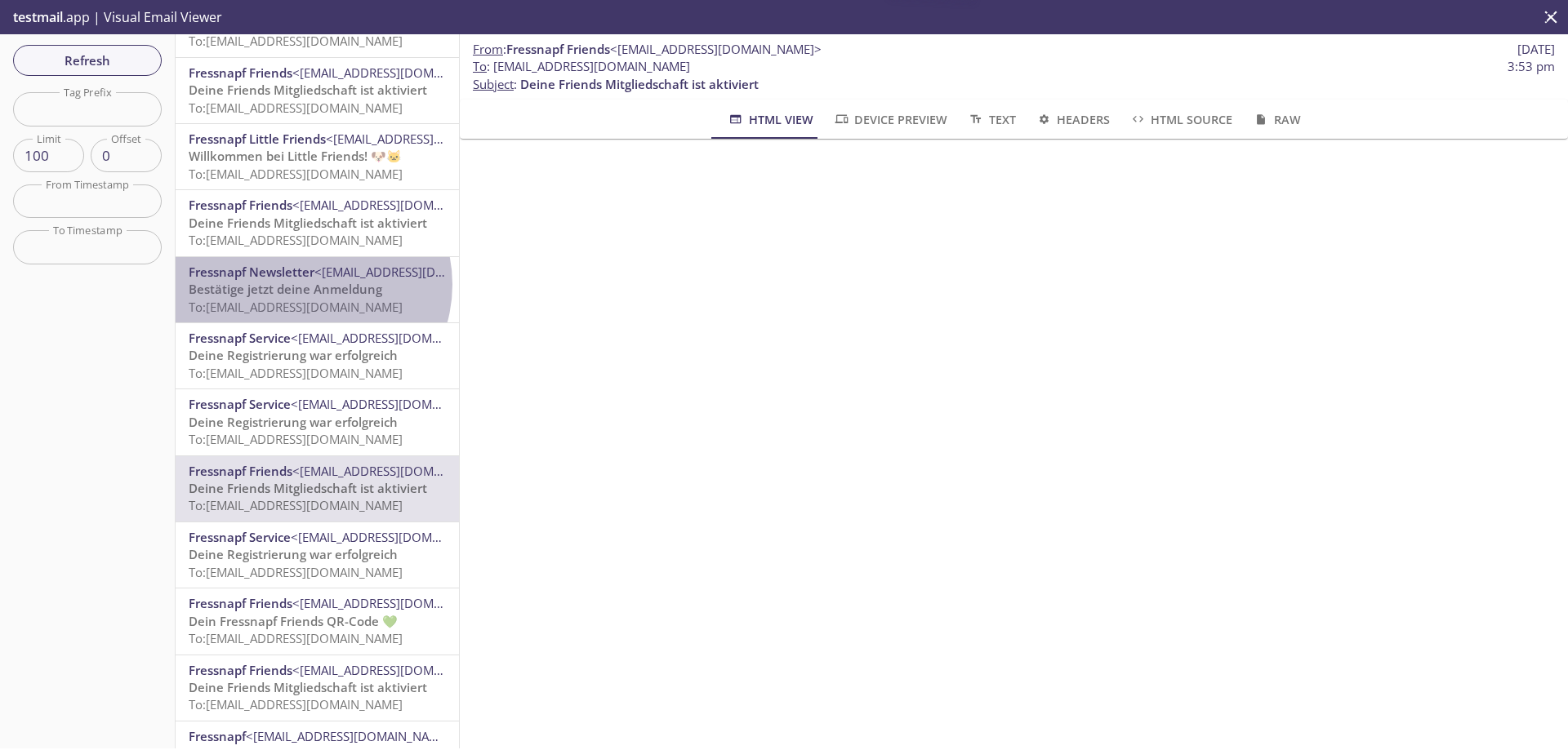
click at [311, 285] on span "Bestätige jetzt deine Anmeldung" at bounding box center [285, 289] width 193 height 16
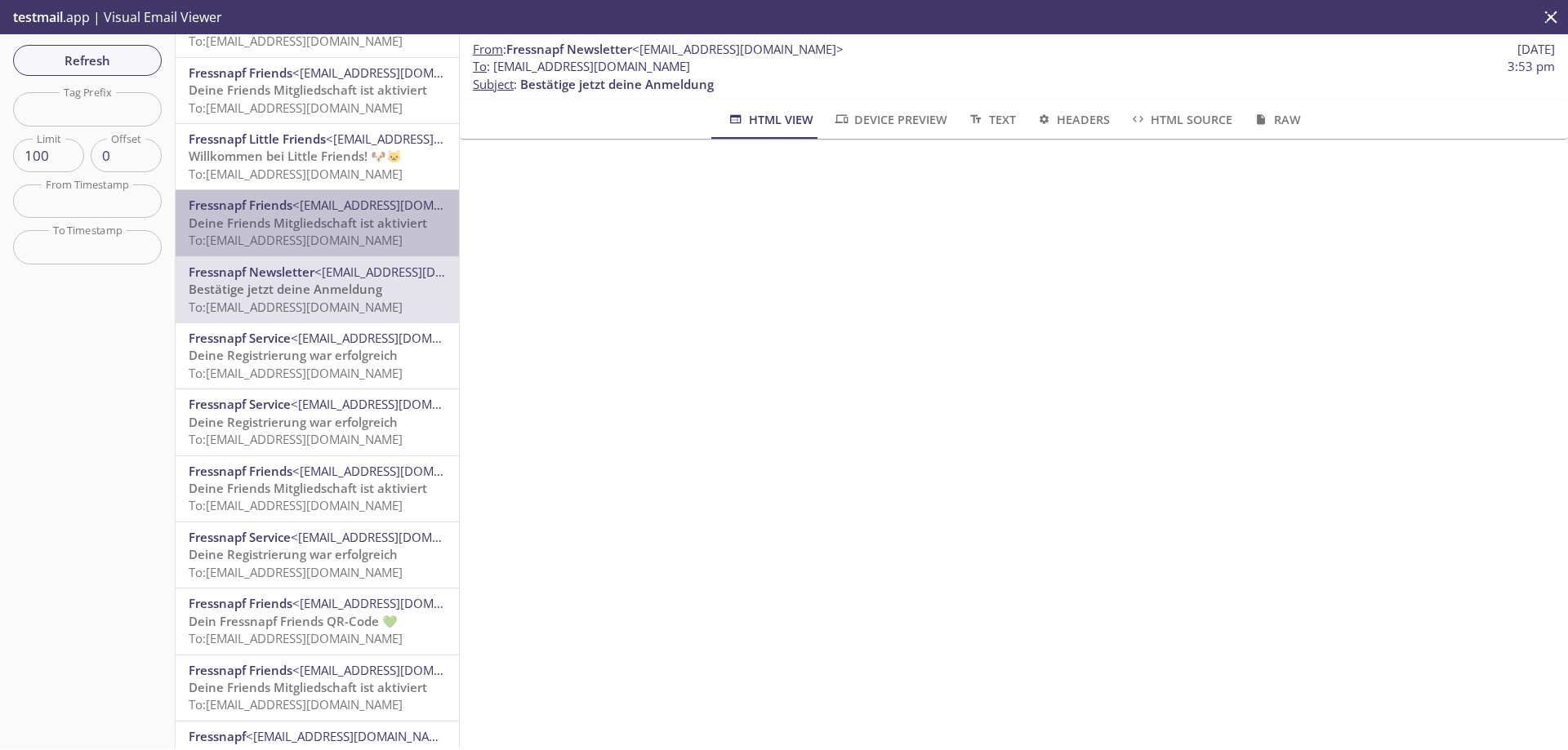
click at [326, 236] on span "To: [EMAIL_ADDRESS][DOMAIN_NAME]" at bounding box center [296, 240] width 214 height 16
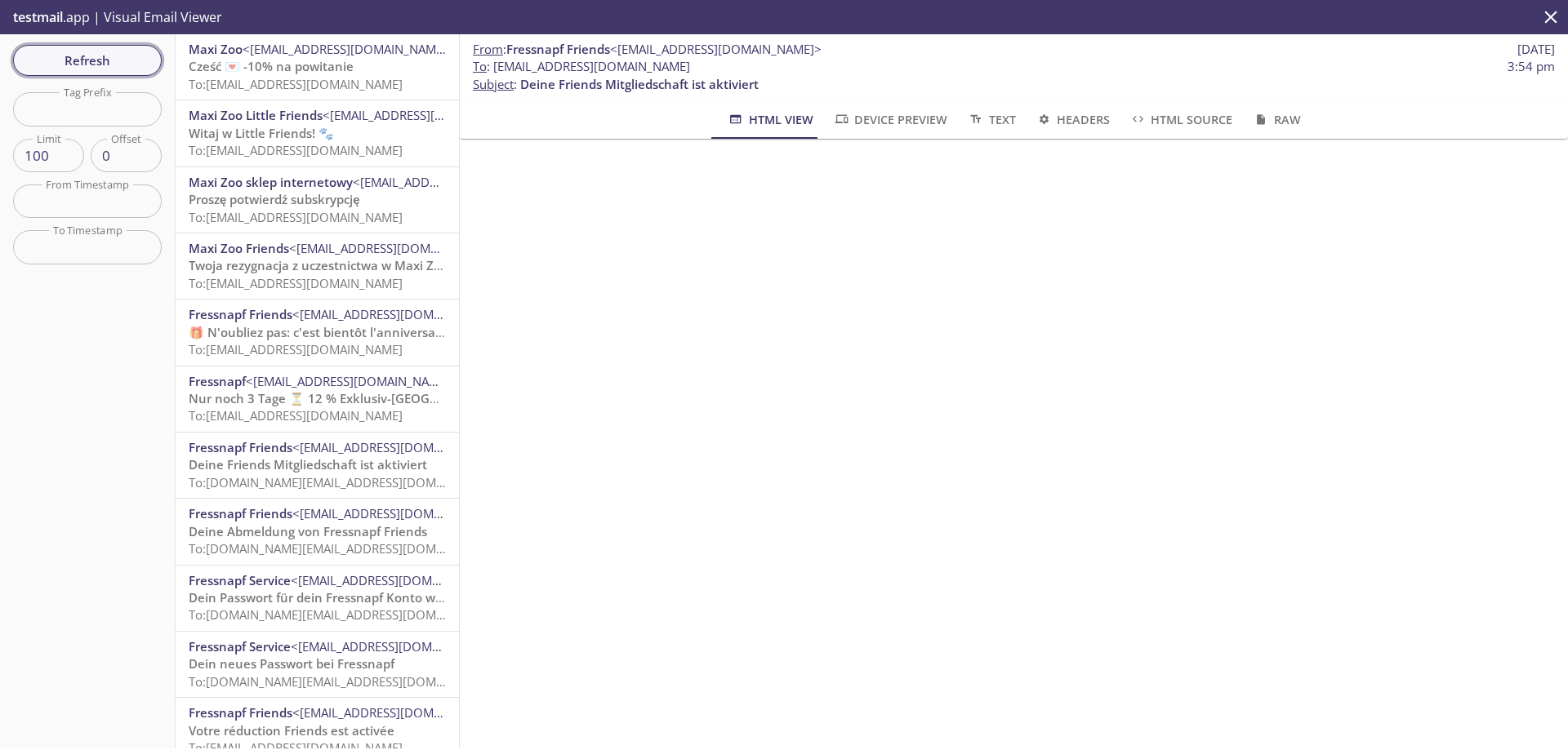
click at [86, 54] on span "Refresh" at bounding box center [87, 60] width 122 height 22
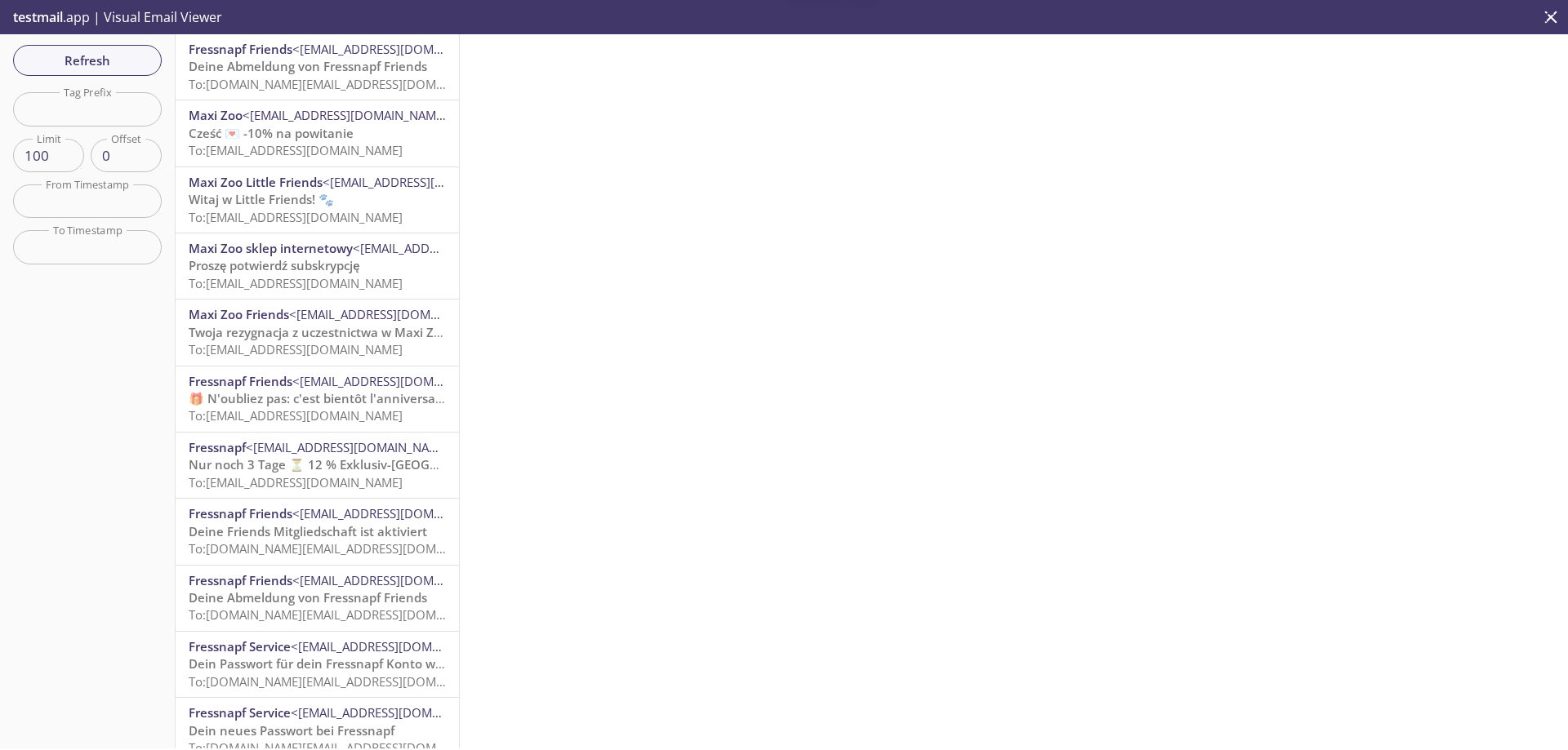
click at [319, 69] on span "Deine Abmeldung von Fressnapf Friends" at bounding box center [308, 66] width 239 height 16
